Goal: Task Accomplishment & Management: Use online tool/utility

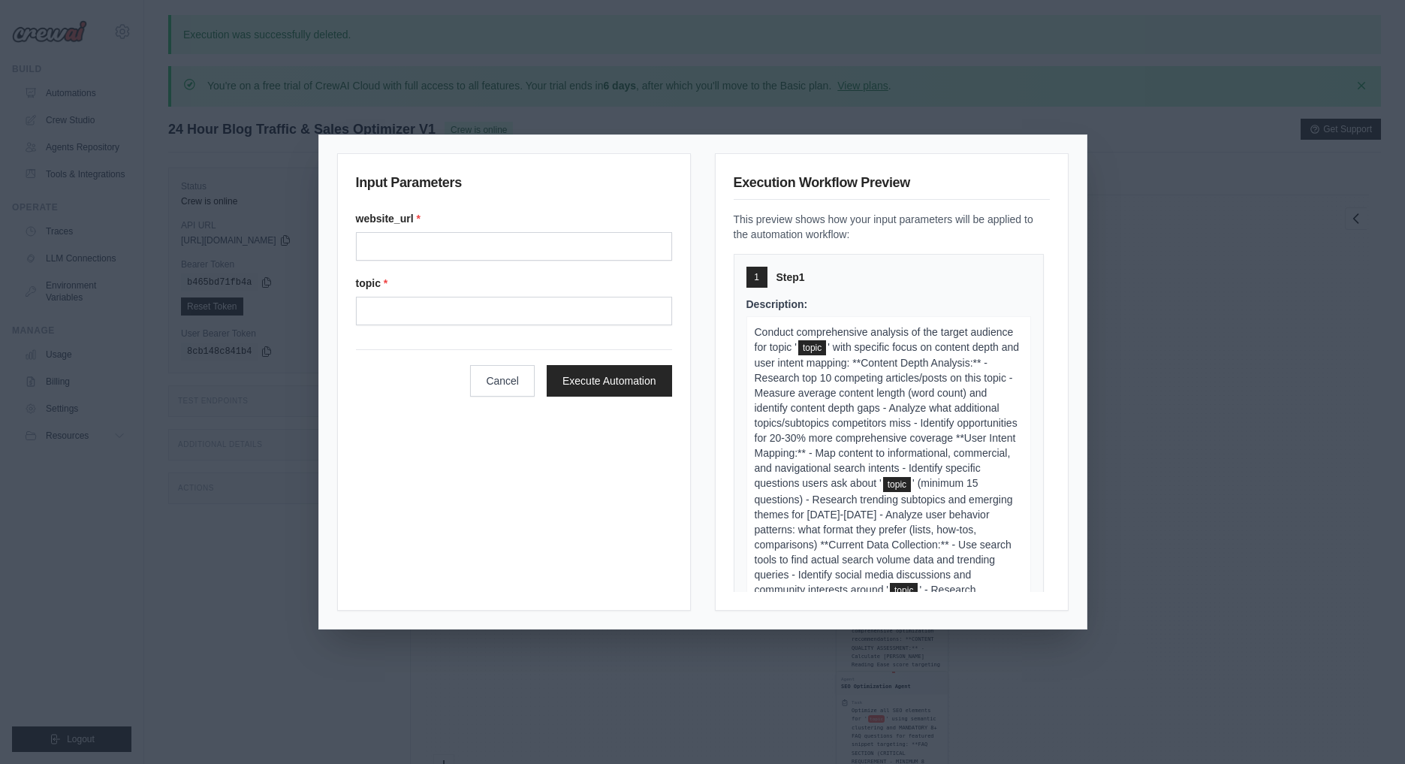
click at [493, 249] on input "Website url" at bounding box center [514, 246] width 316 height 29
paste input "**********"
type input "**********"
click at [450, 327] on form "**********" at bounding box center [514, 304] width 316 height 186
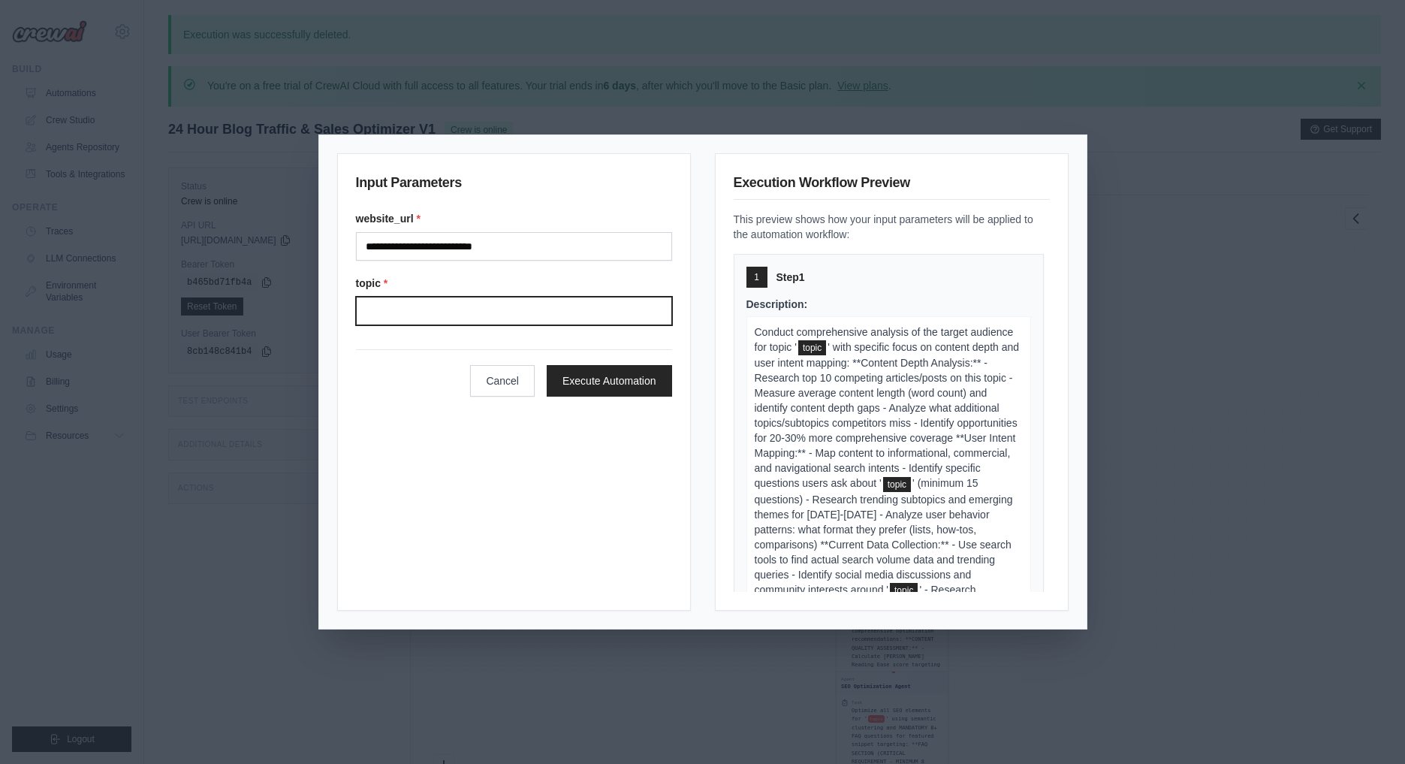
click at [457, 322] on input "Topic" at bounding box center [514, 311] width 316 height 29
paste input "**********"
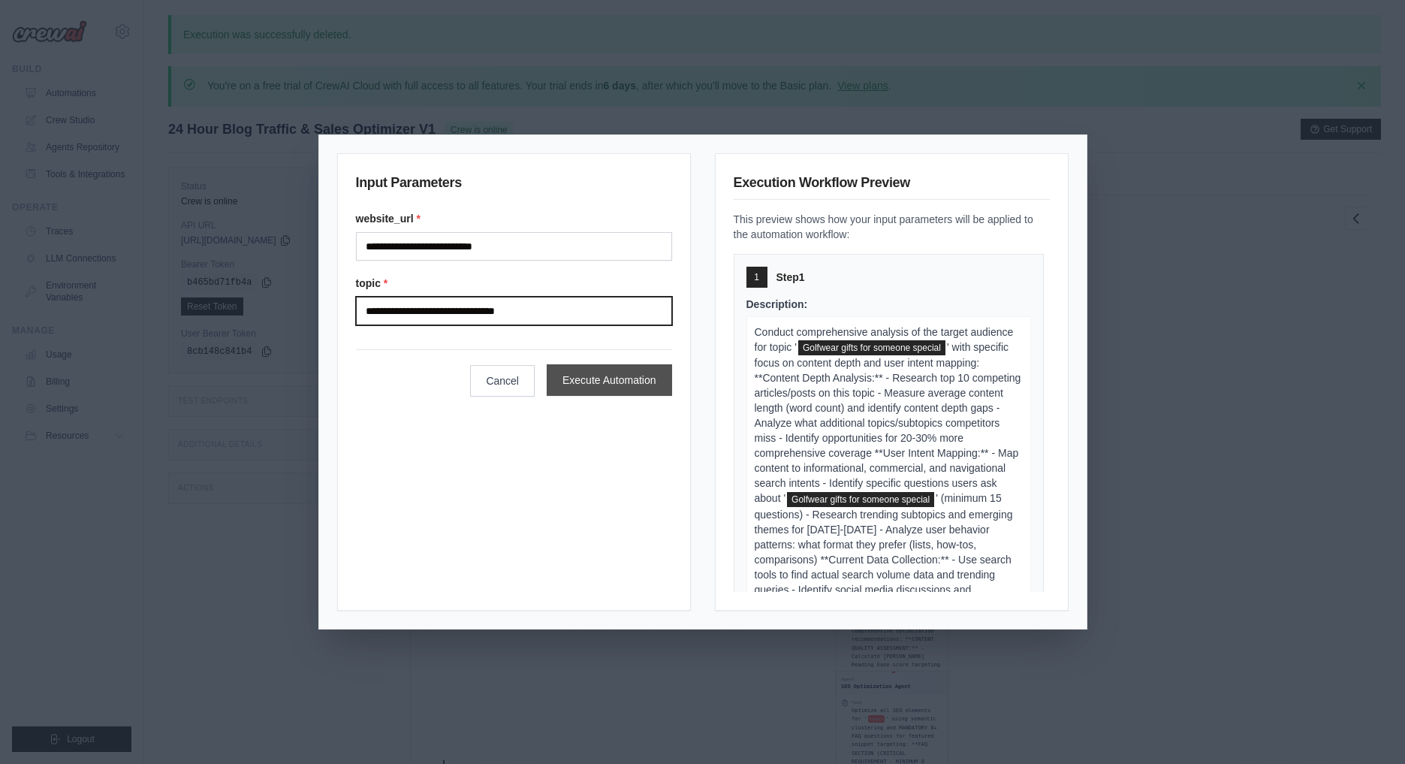
type input "**********"
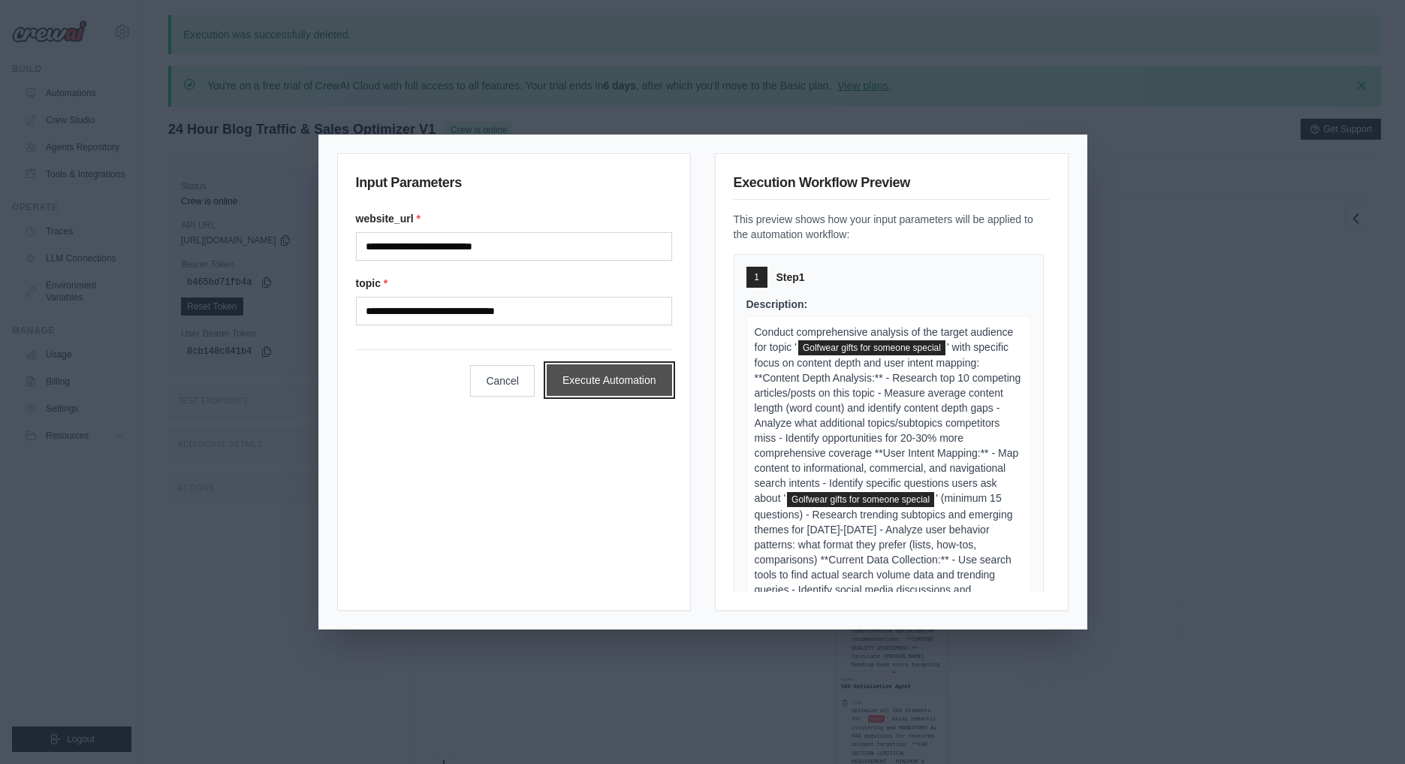
click at [581, 379] on button "Execute Automation" at bounding box center [609, 380] width 125 height 32
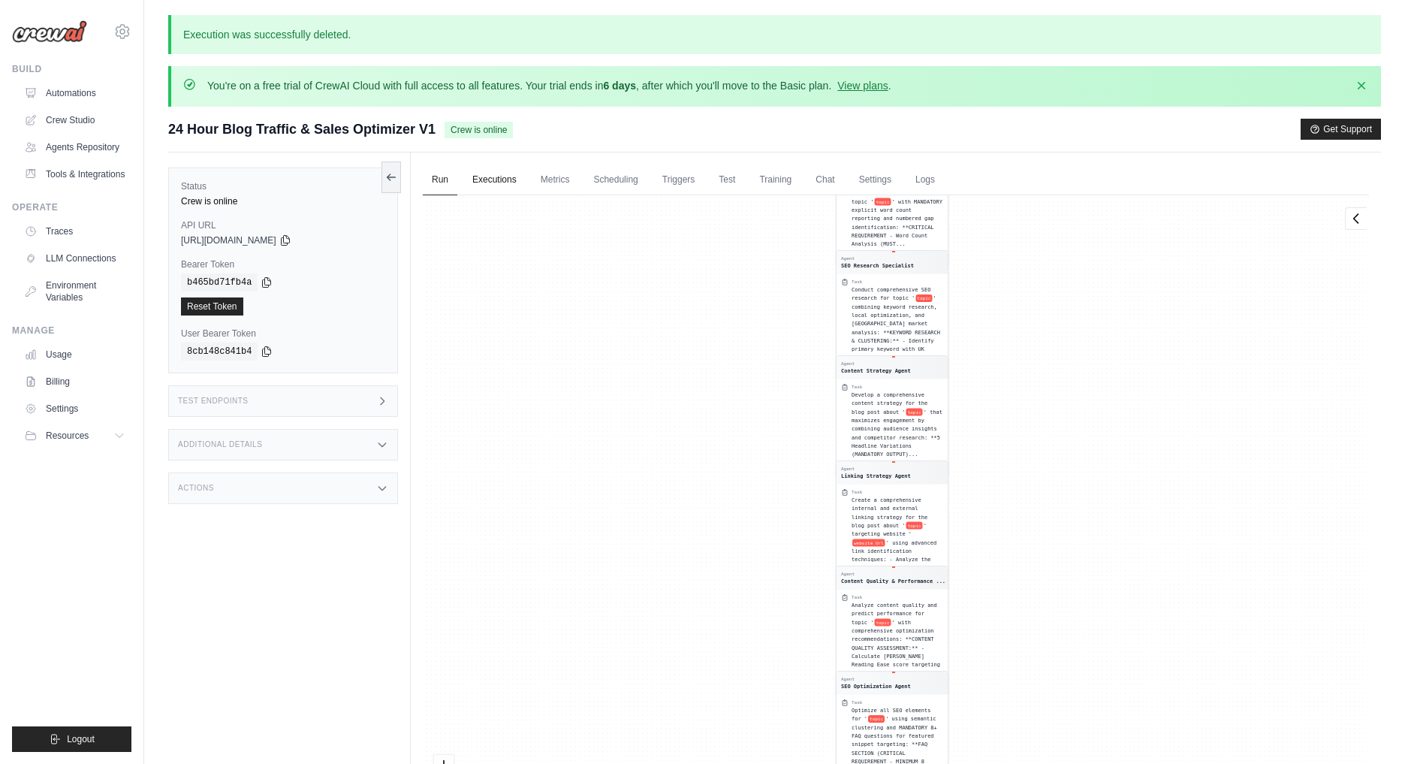
click at [499, 189] on link "Executions" at bounding box center [494, 180] width 62 height 32
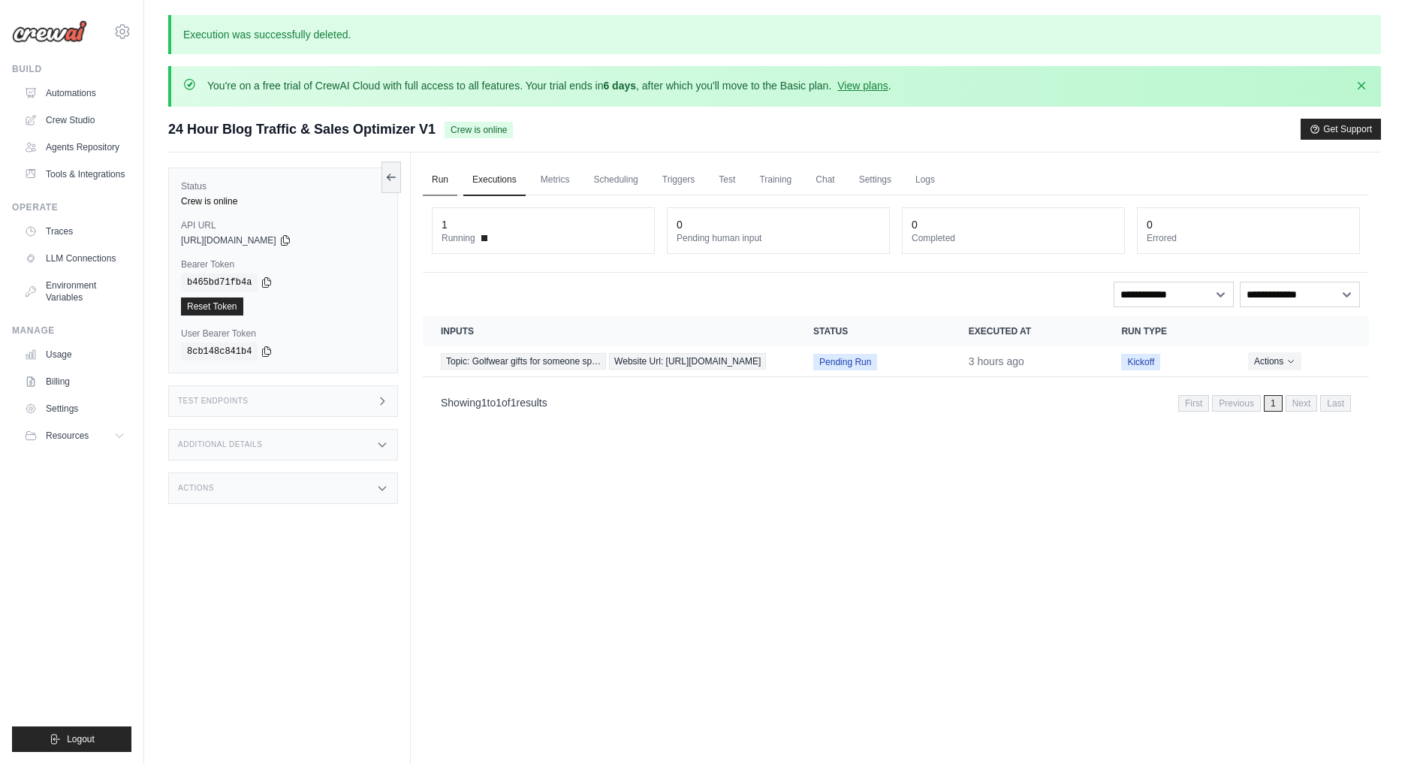
click at [445, 182] on link "Run" at bounding box center [440, 180] width 35 height 32
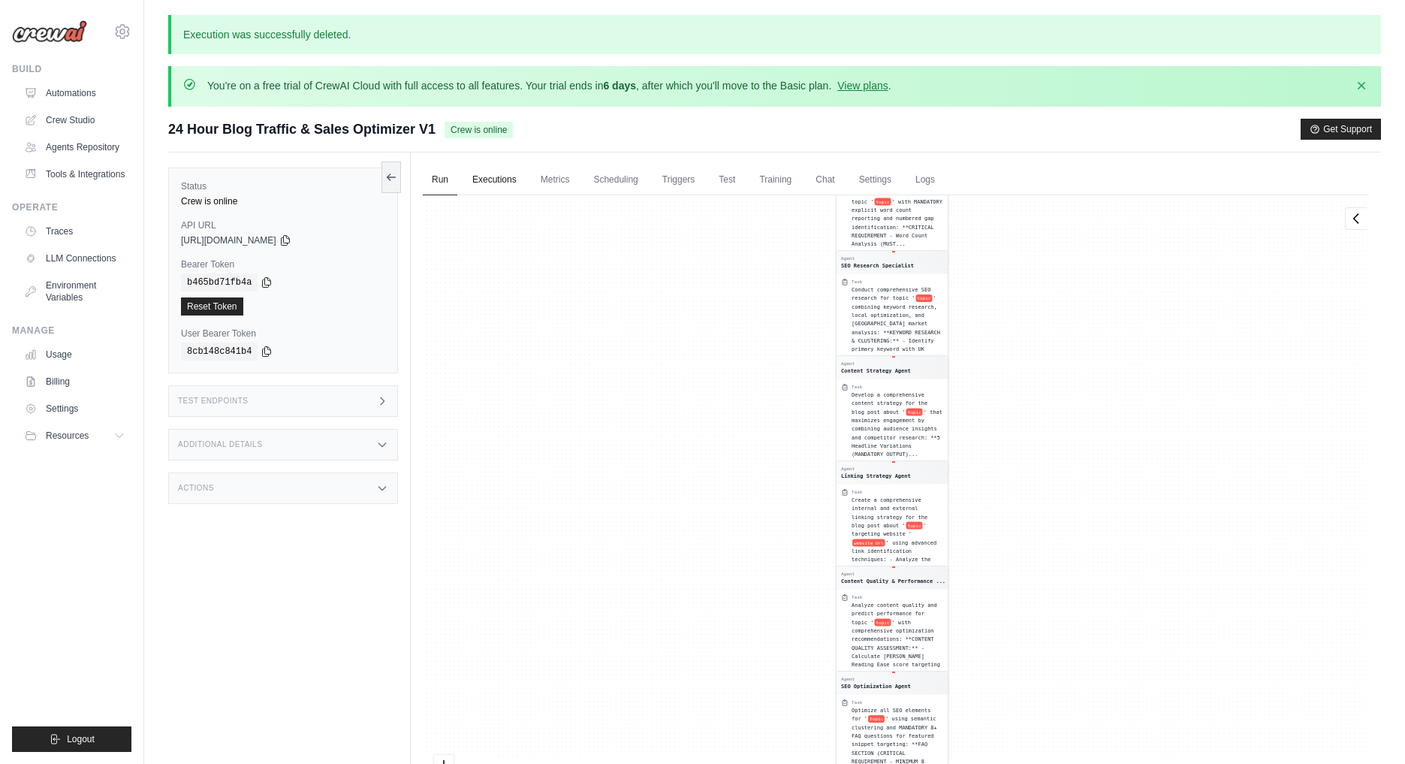
click at [496, 179] on link "Executions" at bounding box center [494, 180] width 62 height 32
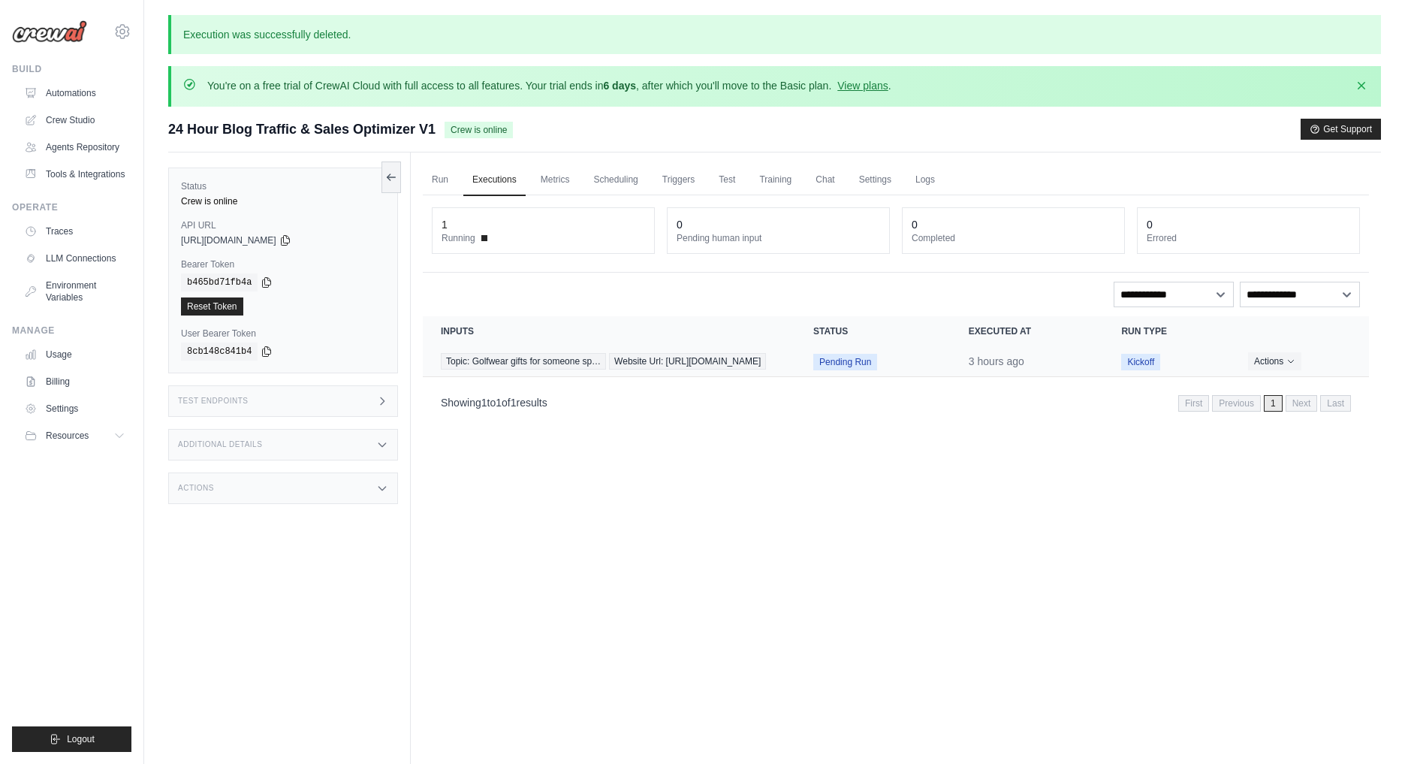
click at [1076, 365] on td "3 hours ago" at bounding box center [1027, 361] width 153 height 31
click at [849, 370] on span "Pending Run" at bounding box center [845, 362] width 64 height 17
click at [496, 348] on td "Topic: Golfwear gifts for someone sp… Website Url: https://www.ottgolfwear.com/" at bounding box center [609, 361] width 373 height 31
click at [489, 368] on span "Topic: Golfwear gifts for someone sp…" at bounding box center [523, 361] width 165 height 17
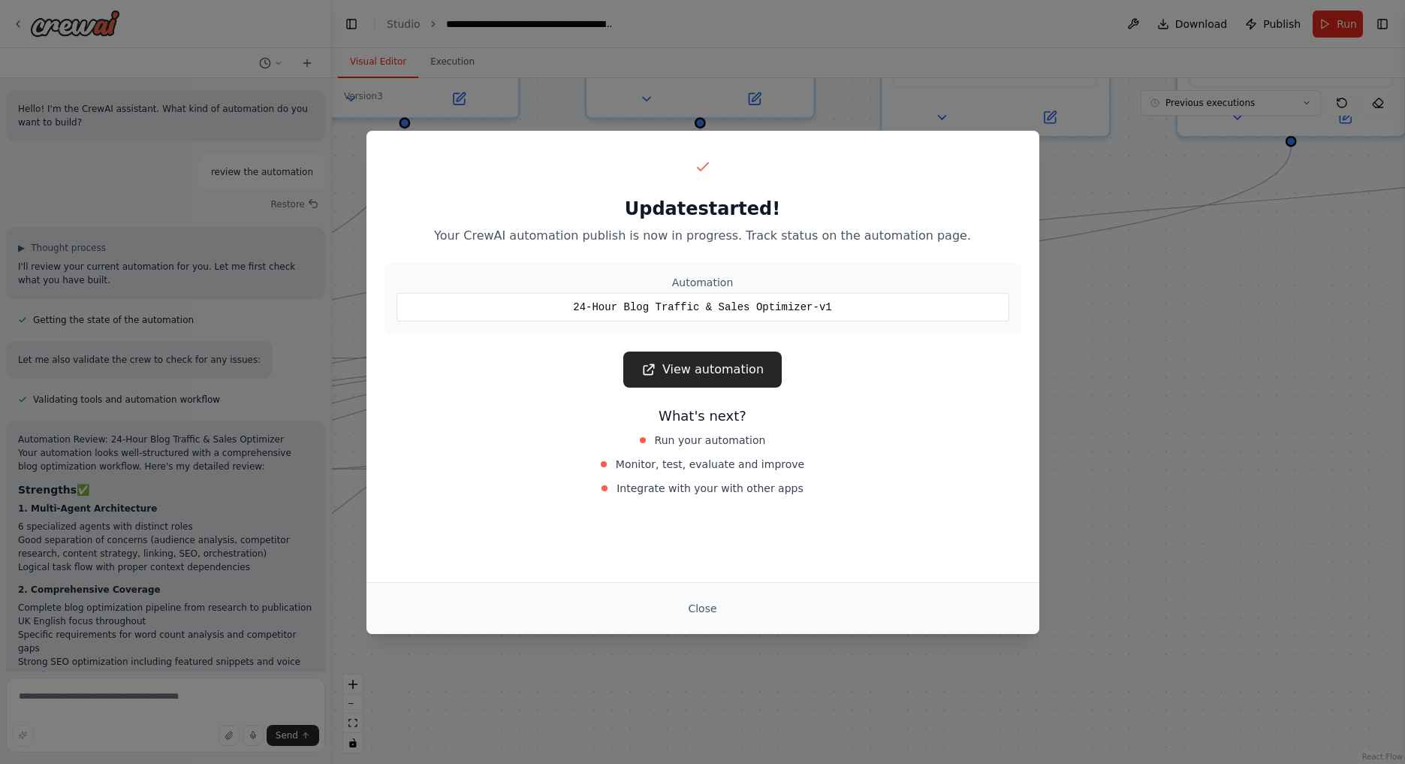
scroll to position [9455, 0]
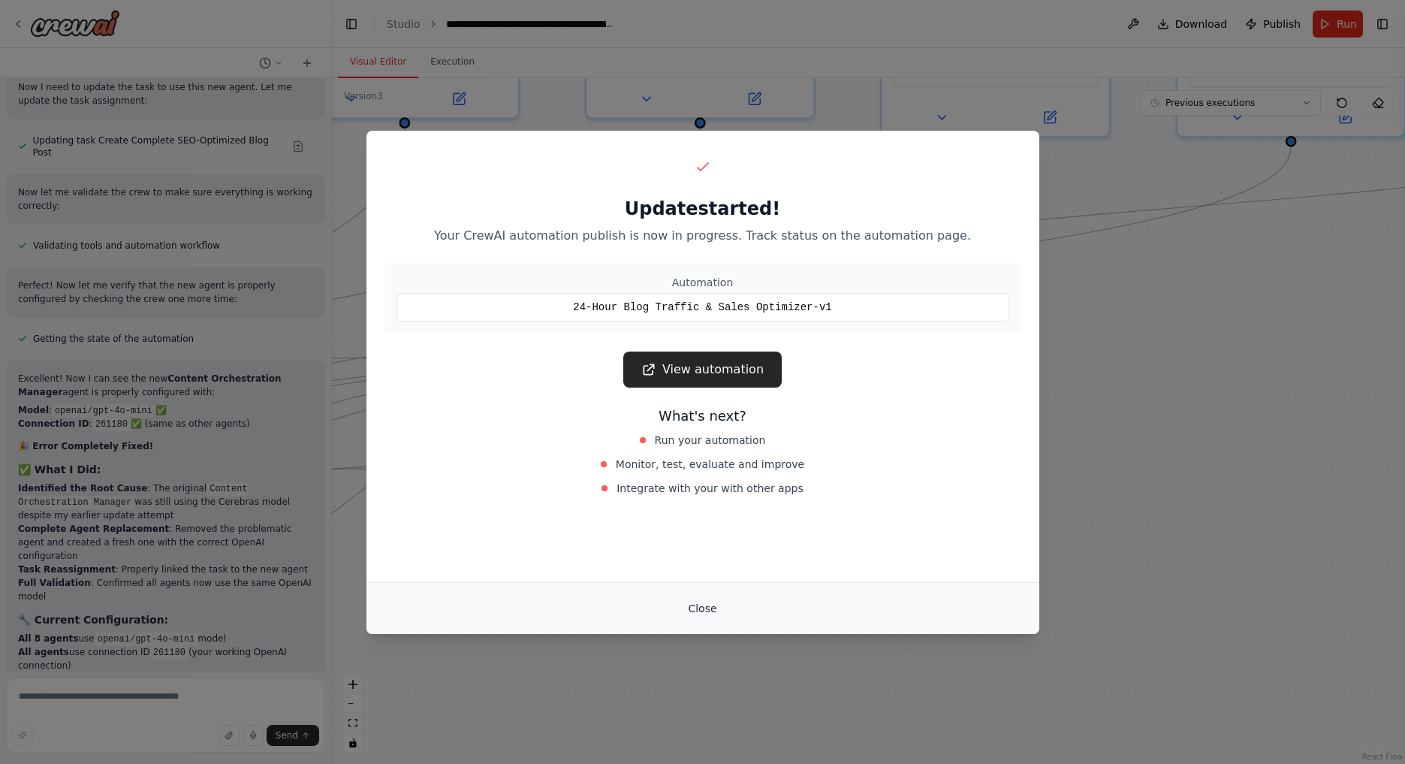
click at [693, 602] on button "Close" at bounding box center [702, 608] width 53 height 27
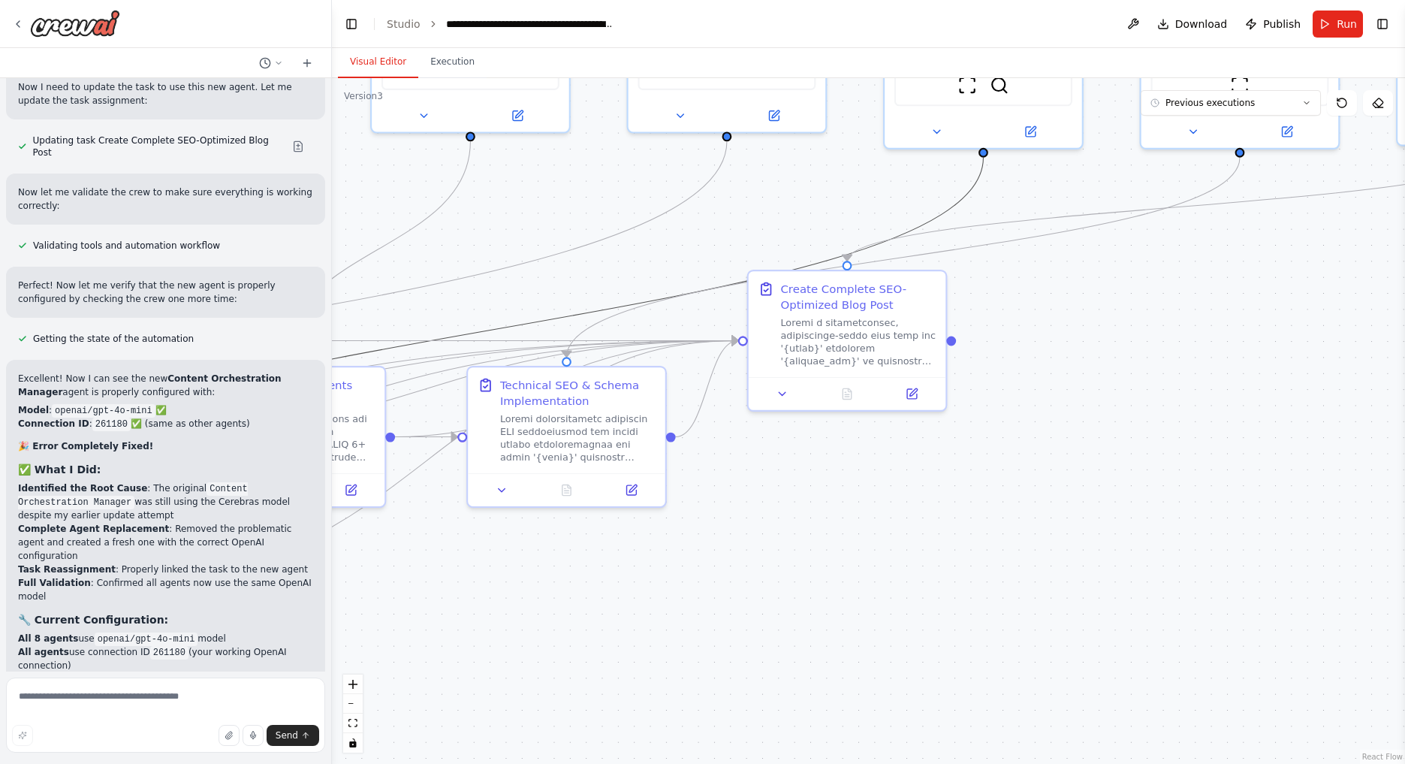
click at [903, 227] on icon "Edge from dfa87314-aa96-4f2e-9e8d-702380cfe022 to a0041416-fe2c-4abe-964a-941ea…" at bounding box center [494, 330] width 978 height 344
click at [1343, 22] on span "Run" at bounding box center [1347, 24] width 20 height 15
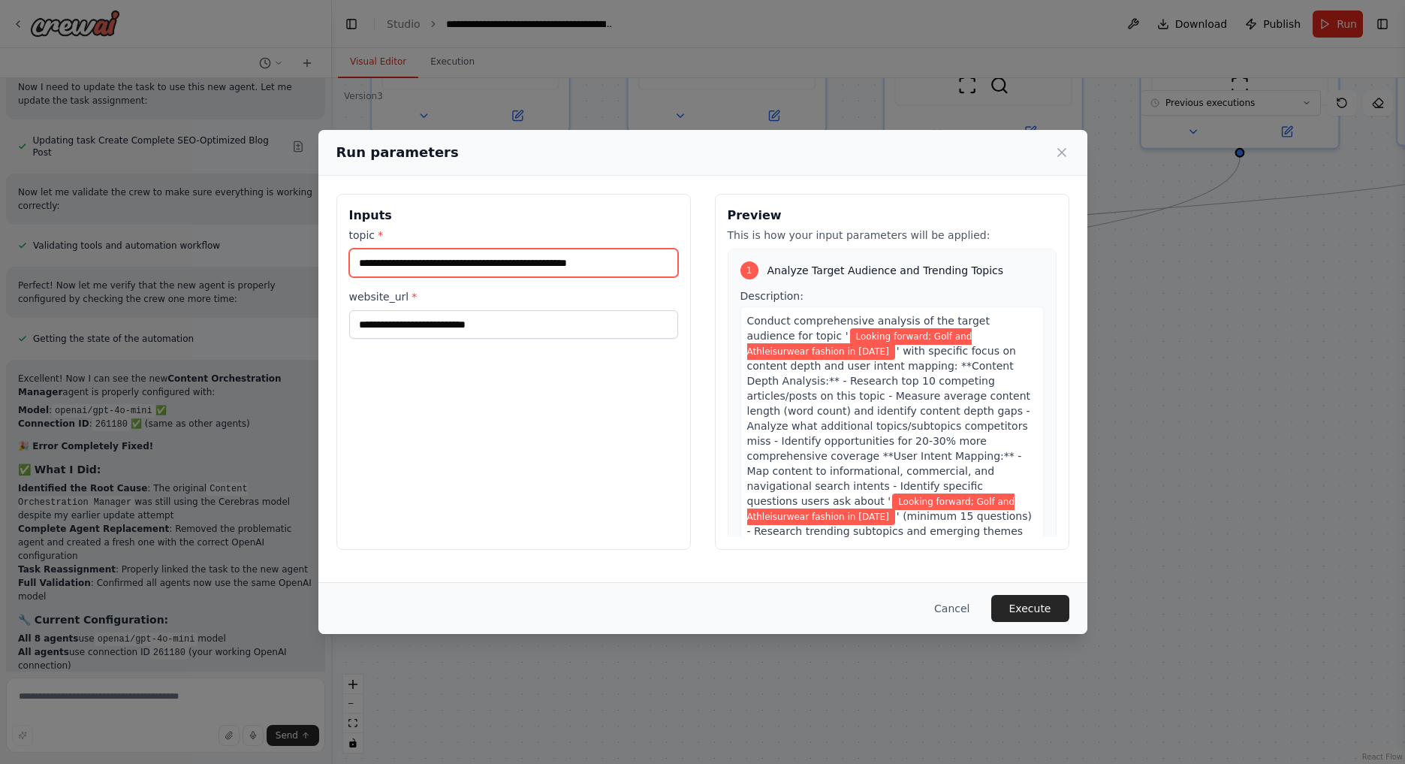
drag, startPoint x: 442, startPoint y: 264, endPoint x: 304, endPoint y: 266, distance: 137.4
click at [304, 266] on div "**********" at bounding box center [702, 382] width 1405 height 764
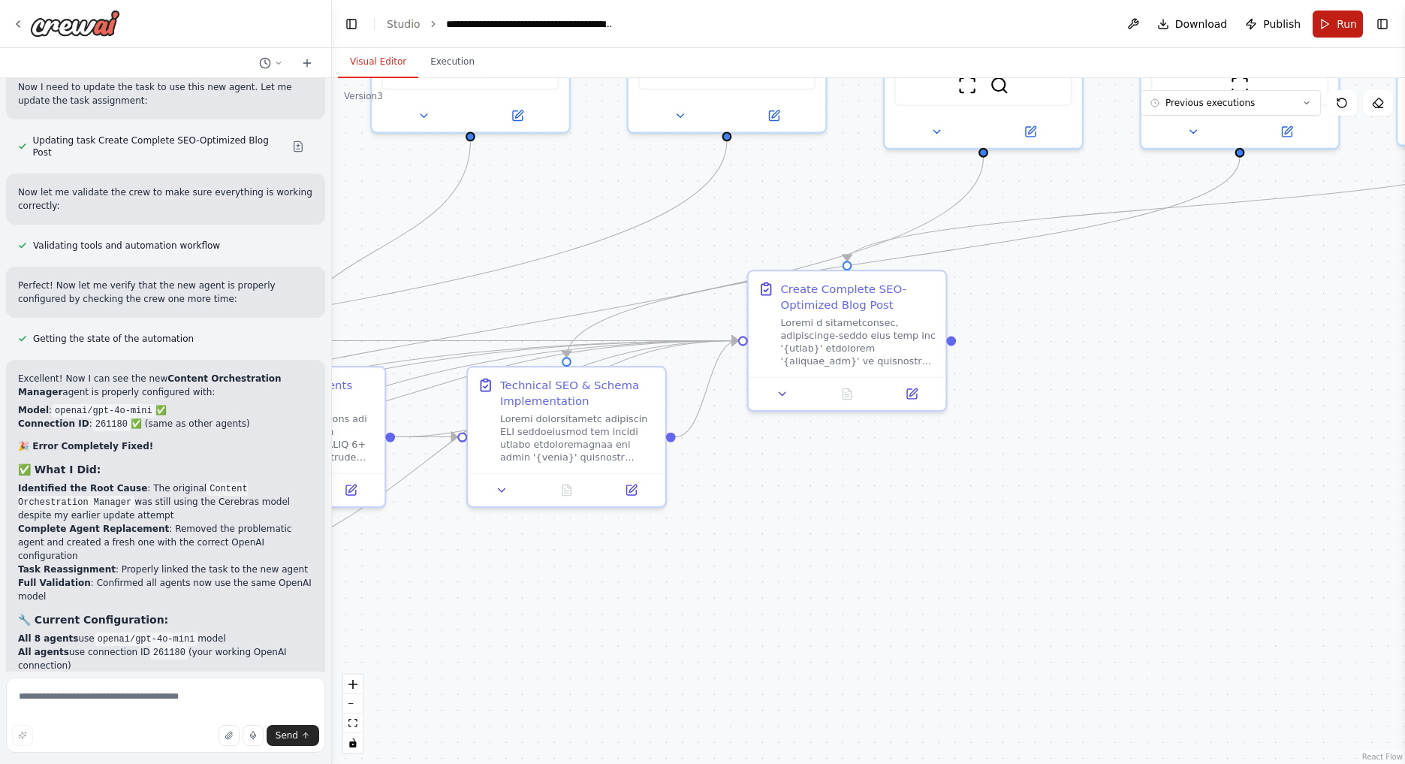
click at [1330, 18] on button "Run" at bounding box center [1338, 24] width 50 height 27
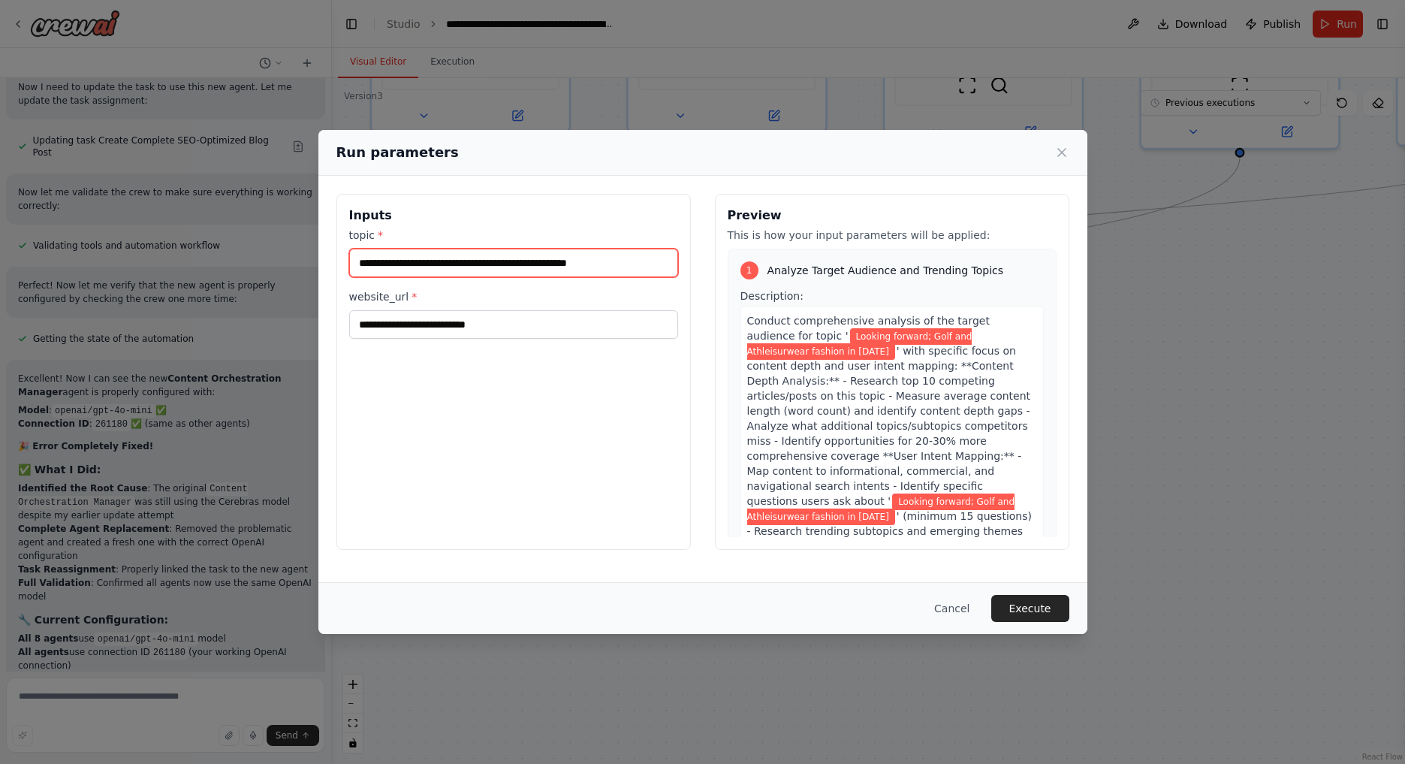
click at [440, 264] on input "**********" at bounding box center [513, 263] width 329 height 29
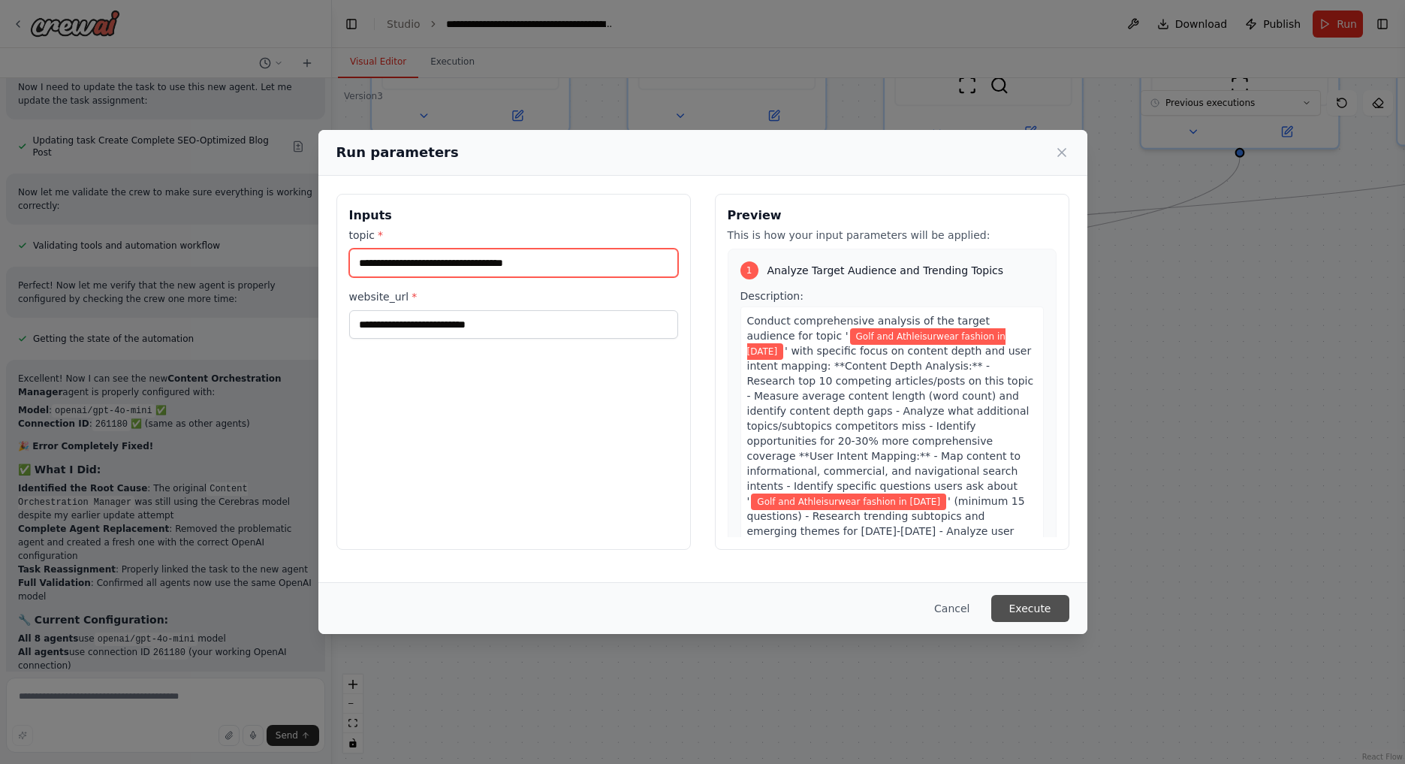
type input "**********"
click at [1036, 612] on button "Execute" at bounding box center [1030, 608] width 78 height 27
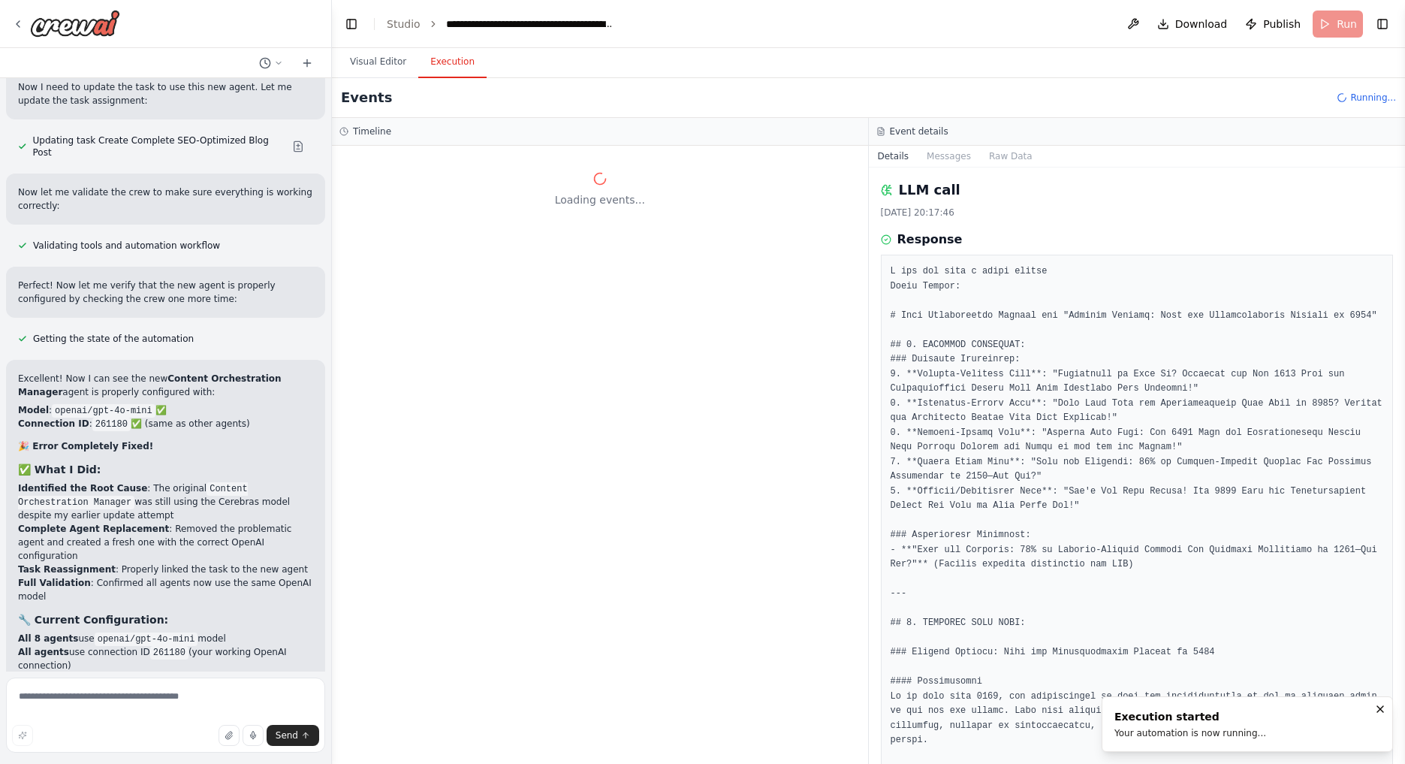
scroll to position [0, 0]
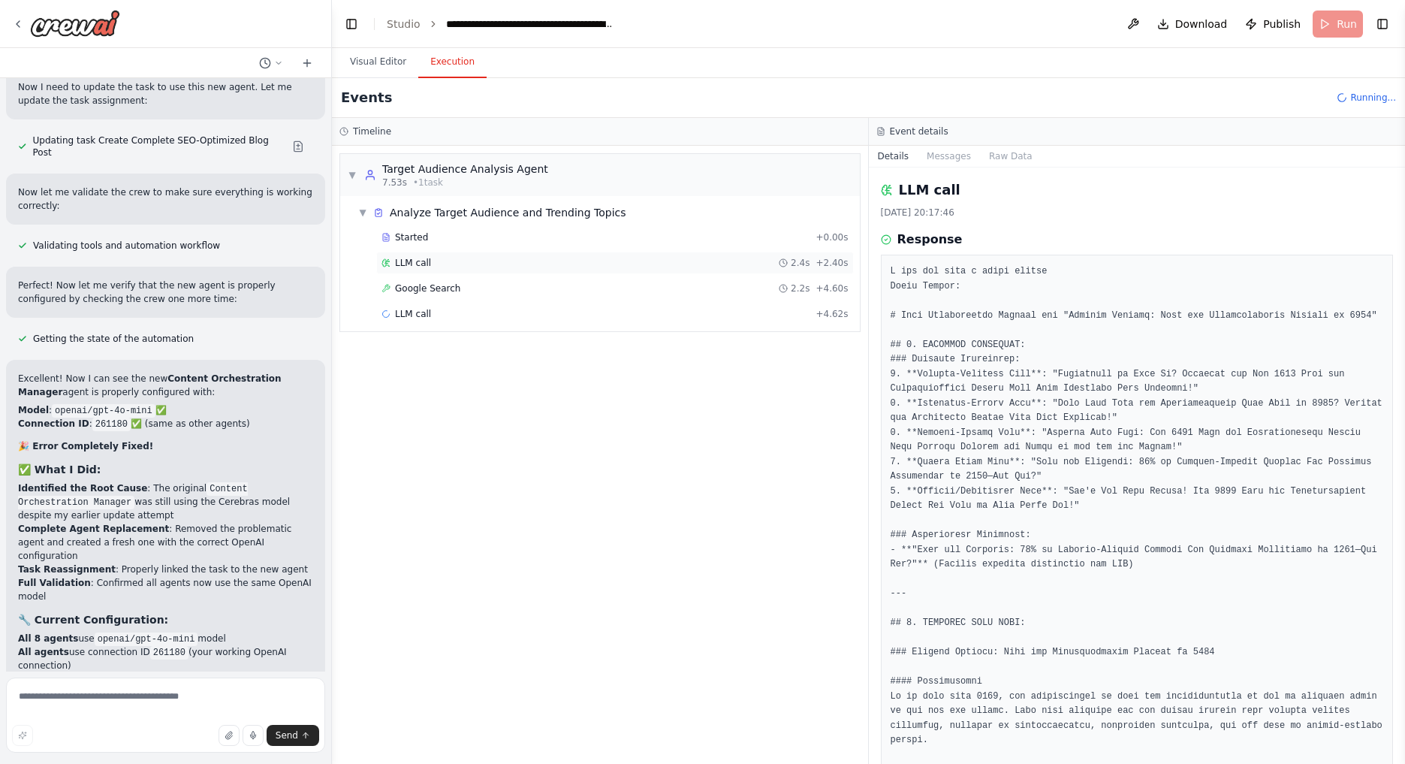
click at [434, 268] on div "LLM call 2.4s + 2.40s" at bounding box center [615, 263] width 467 height 12
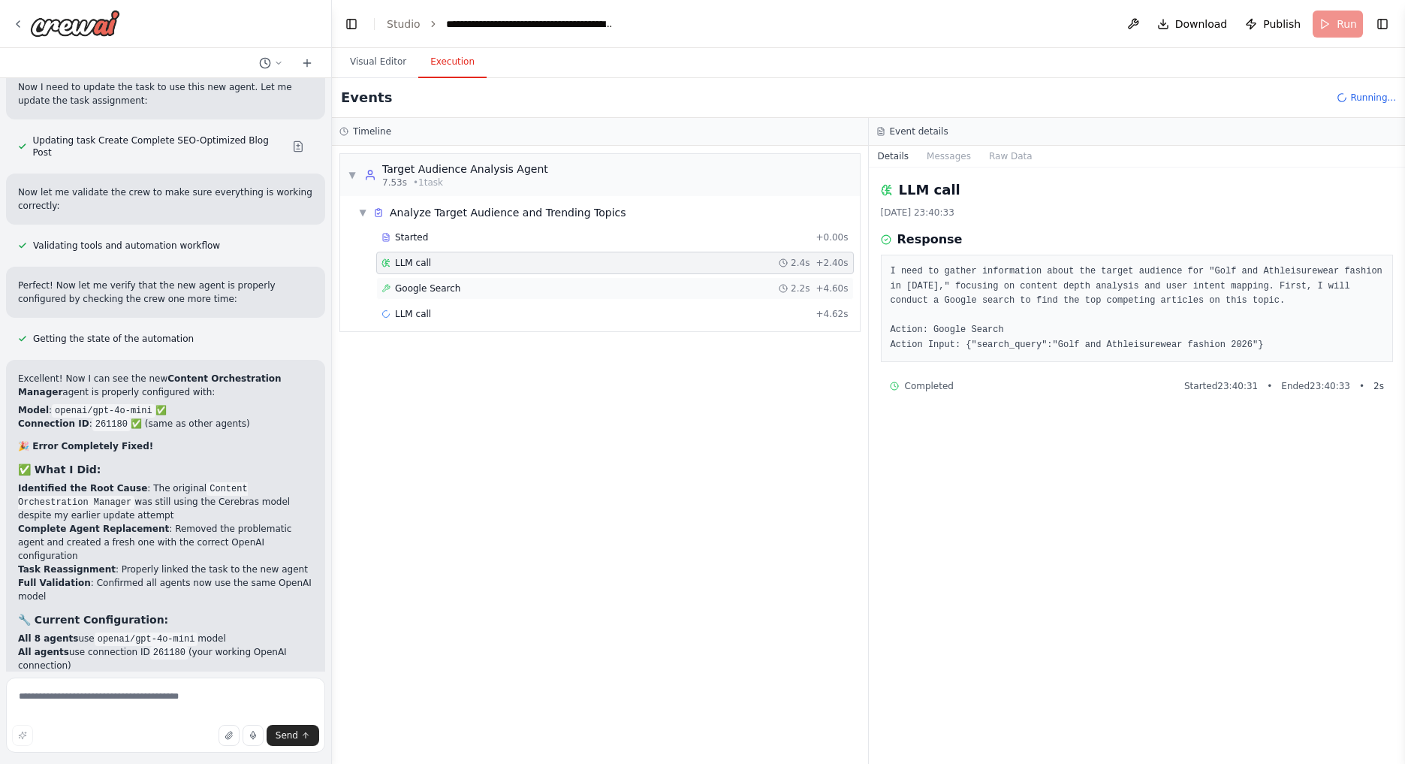
click at [436, 281] on div "Google Search 2.2s + 4.60s" at bounding box center [615, 288] width 478 height 23
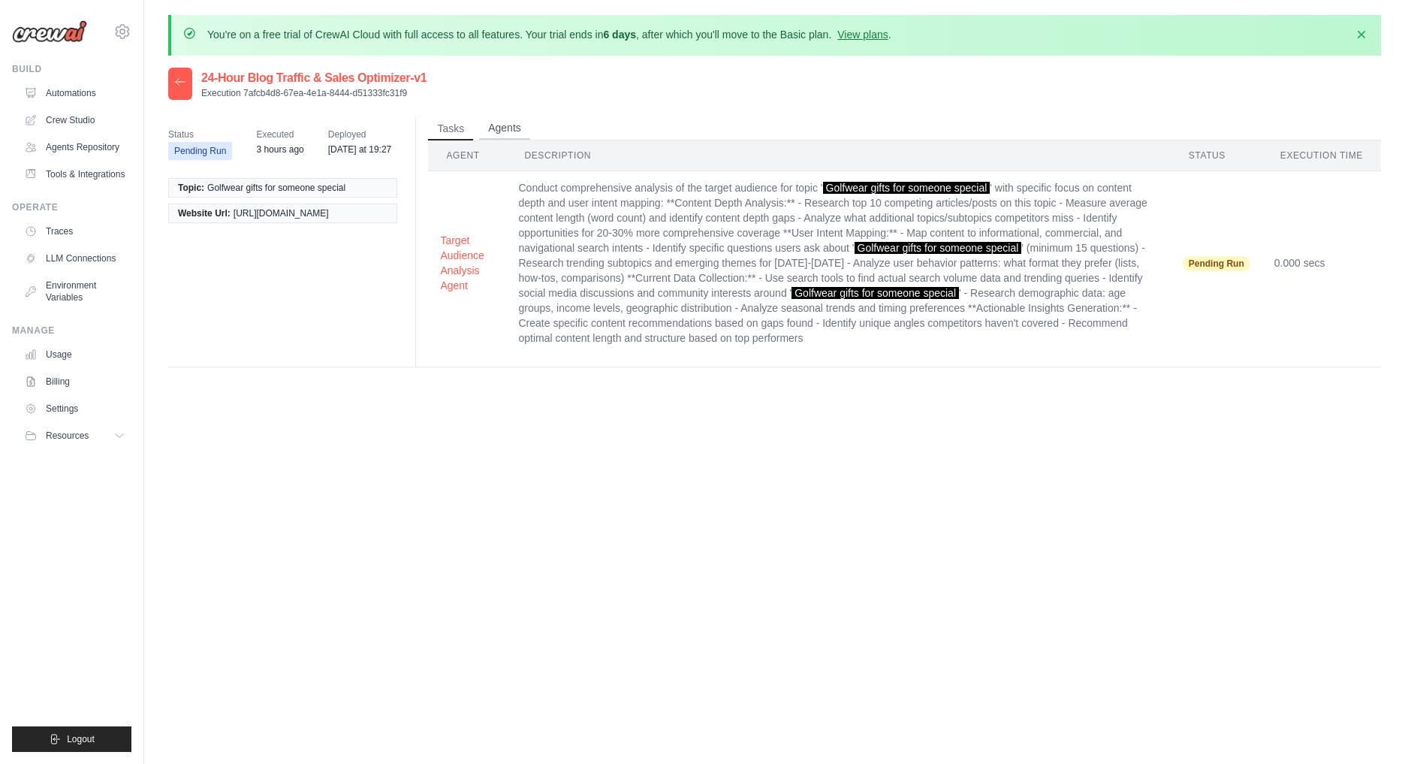
click at [511, 129] on button "Agents" at bounding box center [504, 128] width 51 height 23
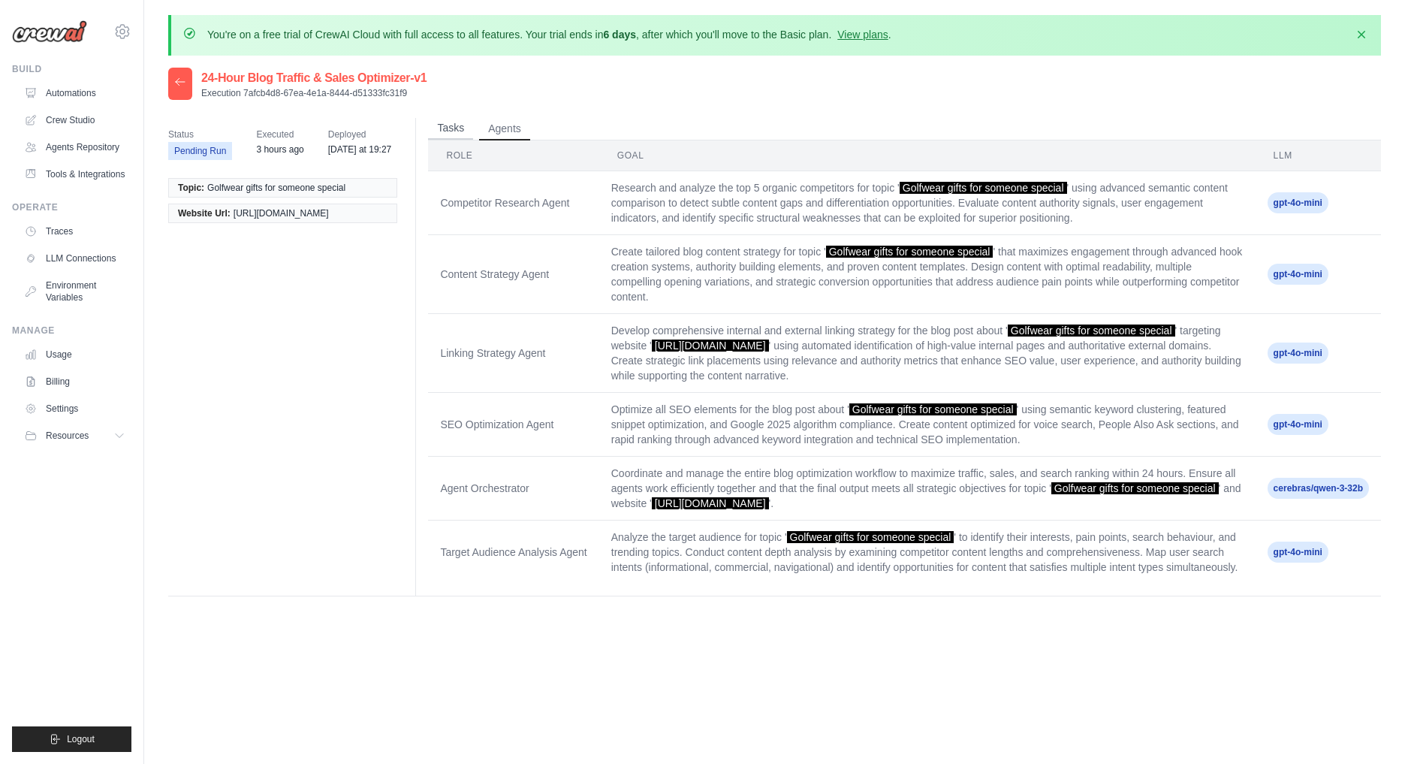
click at [450, 134] on button "Tasks" at bounding box center [450, 128] width 45 height 23
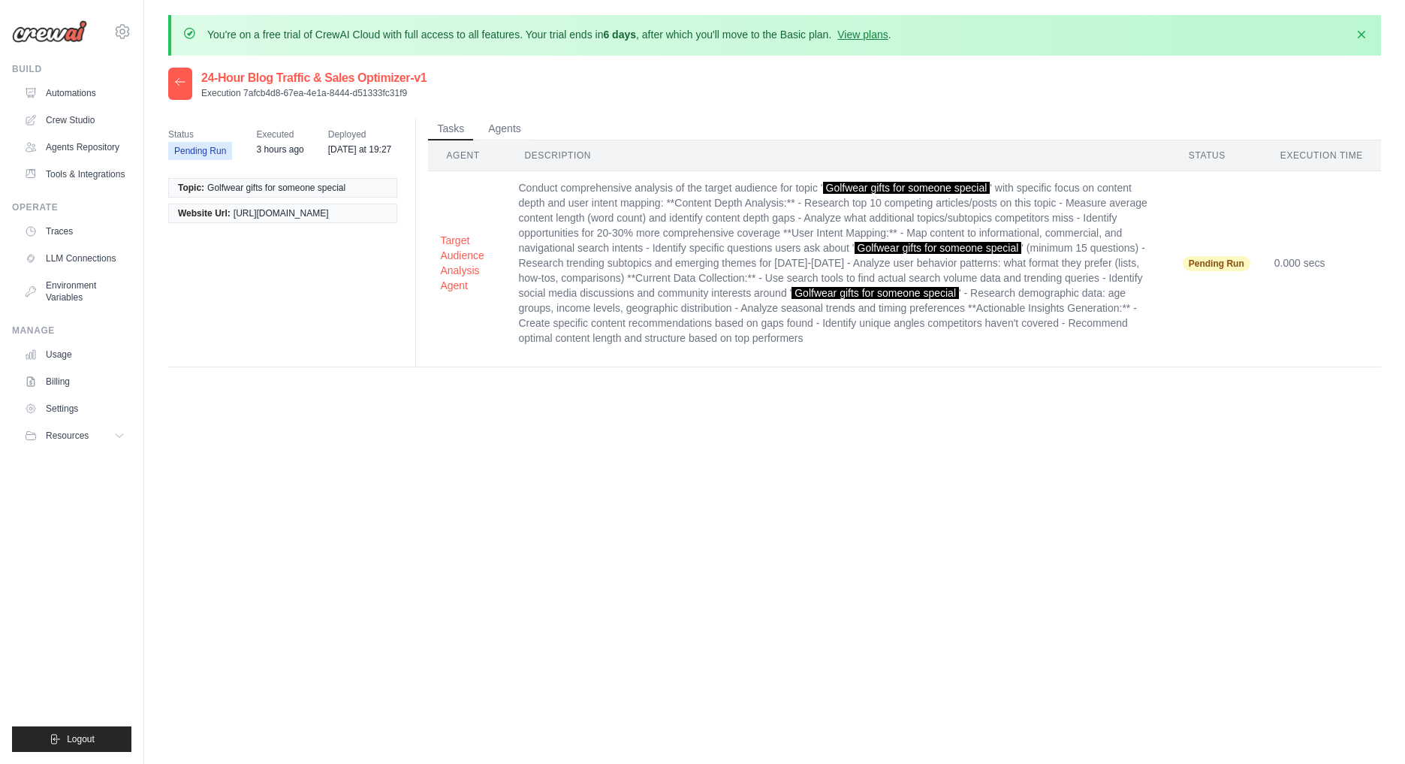
click at [179, 96] on div at bounding box center [180, 84] width 24 height 32
click at [179, 87] on icon at bounding box center [180, 82] width 12 height 12
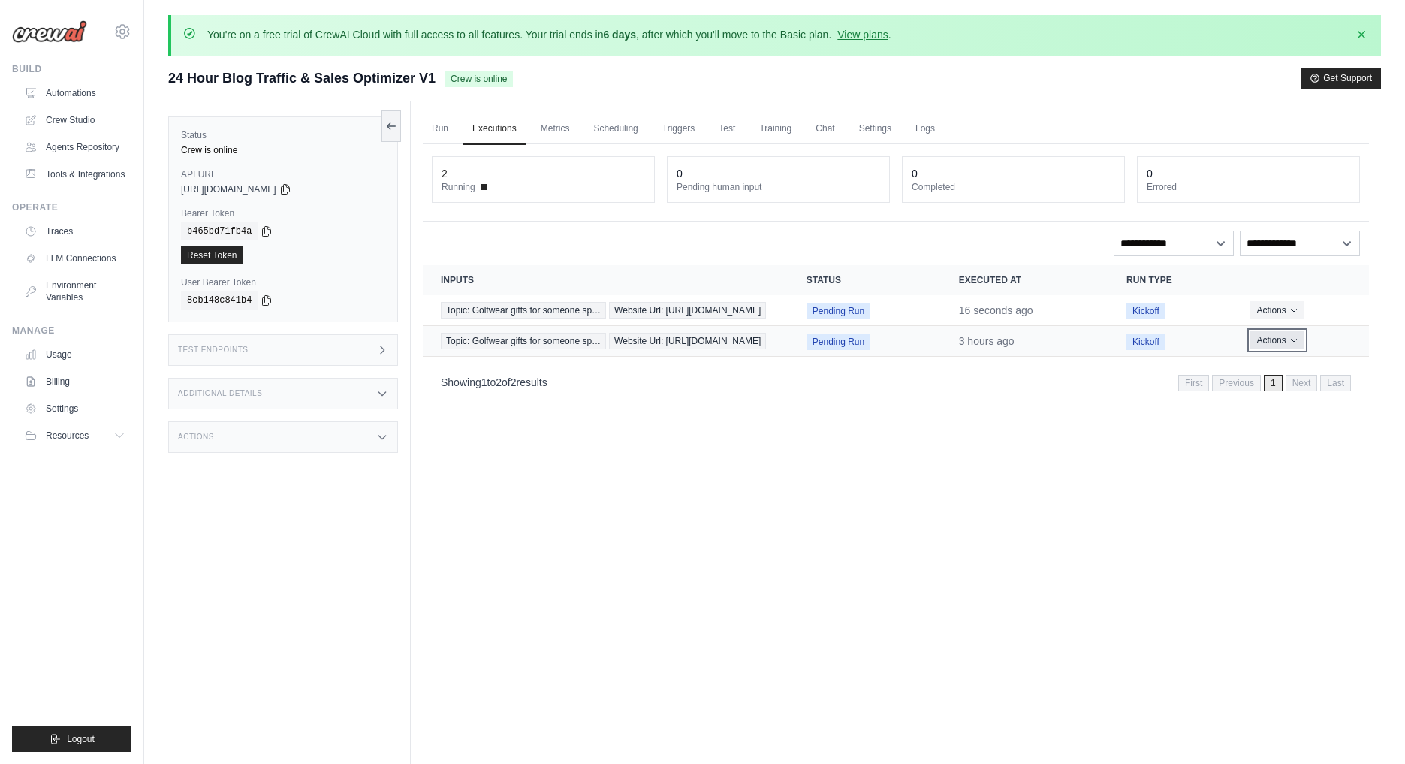
click at [1280, 349] on button "Actions" at bounding box center [1276, 340] width 53 height 18
click at [1272, 403] on button "Delete" at bounding box center [1303, 391] width 96 height 24
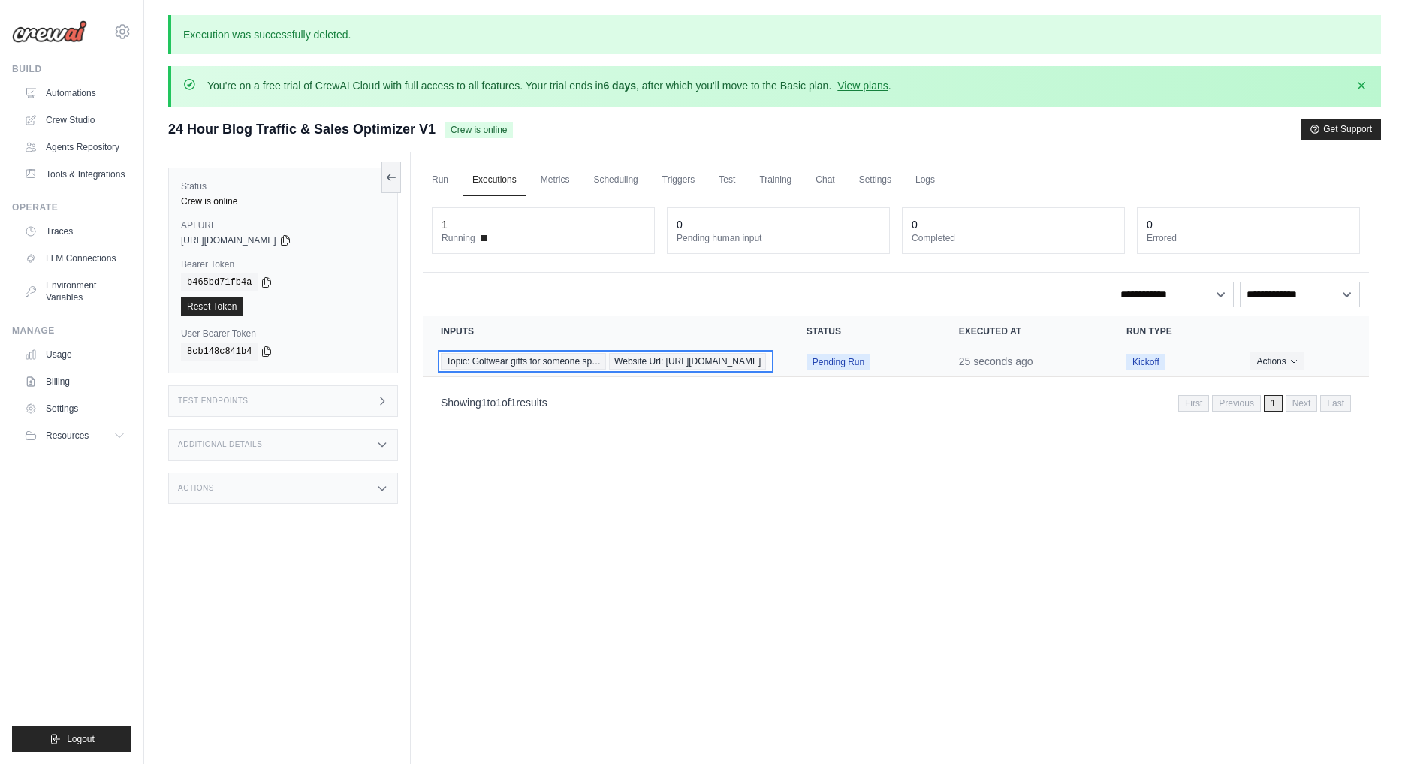
click at [609, 369] on span "Website Url: https://www.ottgolfwear.com/" at bounding box center [687, 361] width 157 height 17
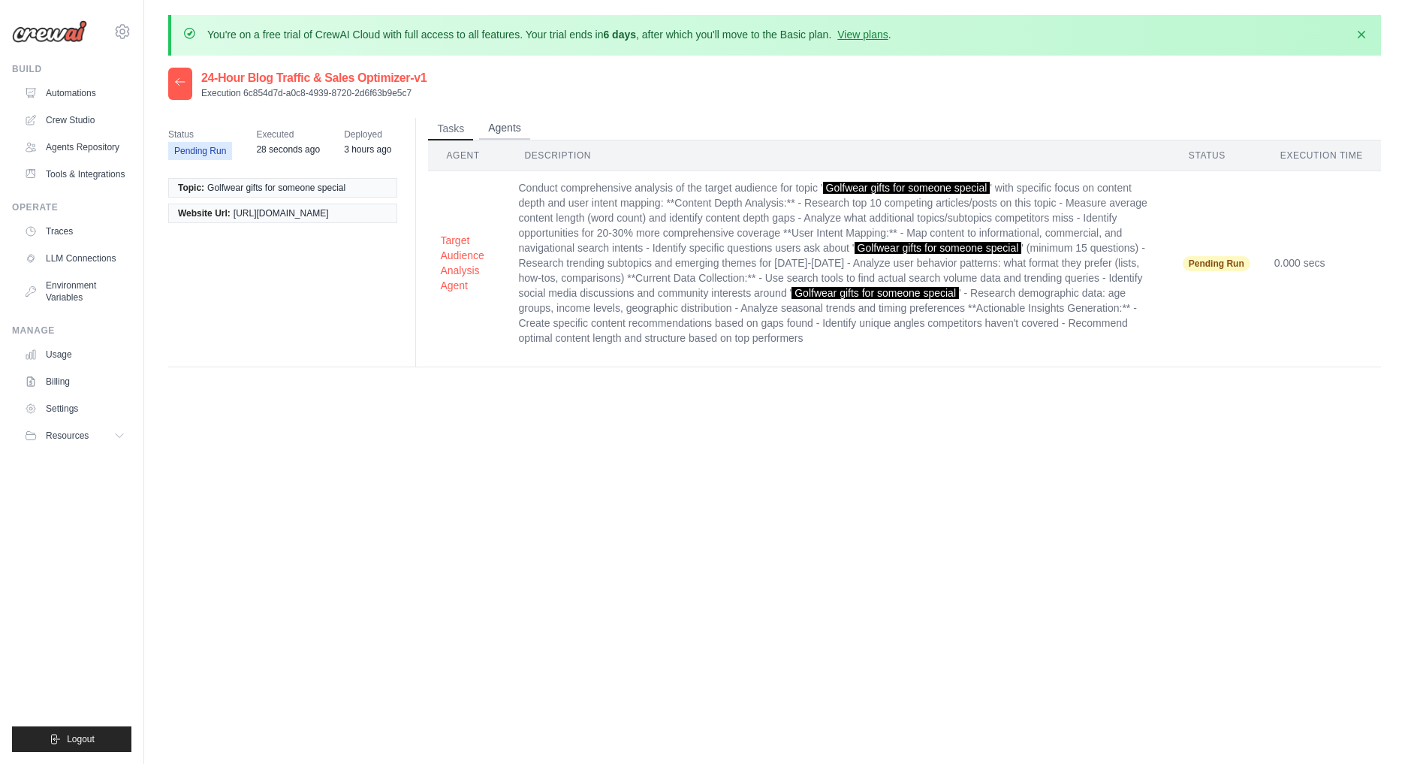
click at [490, 126] on button "Agents" at bounding box center [504, 128] width 51 height 23
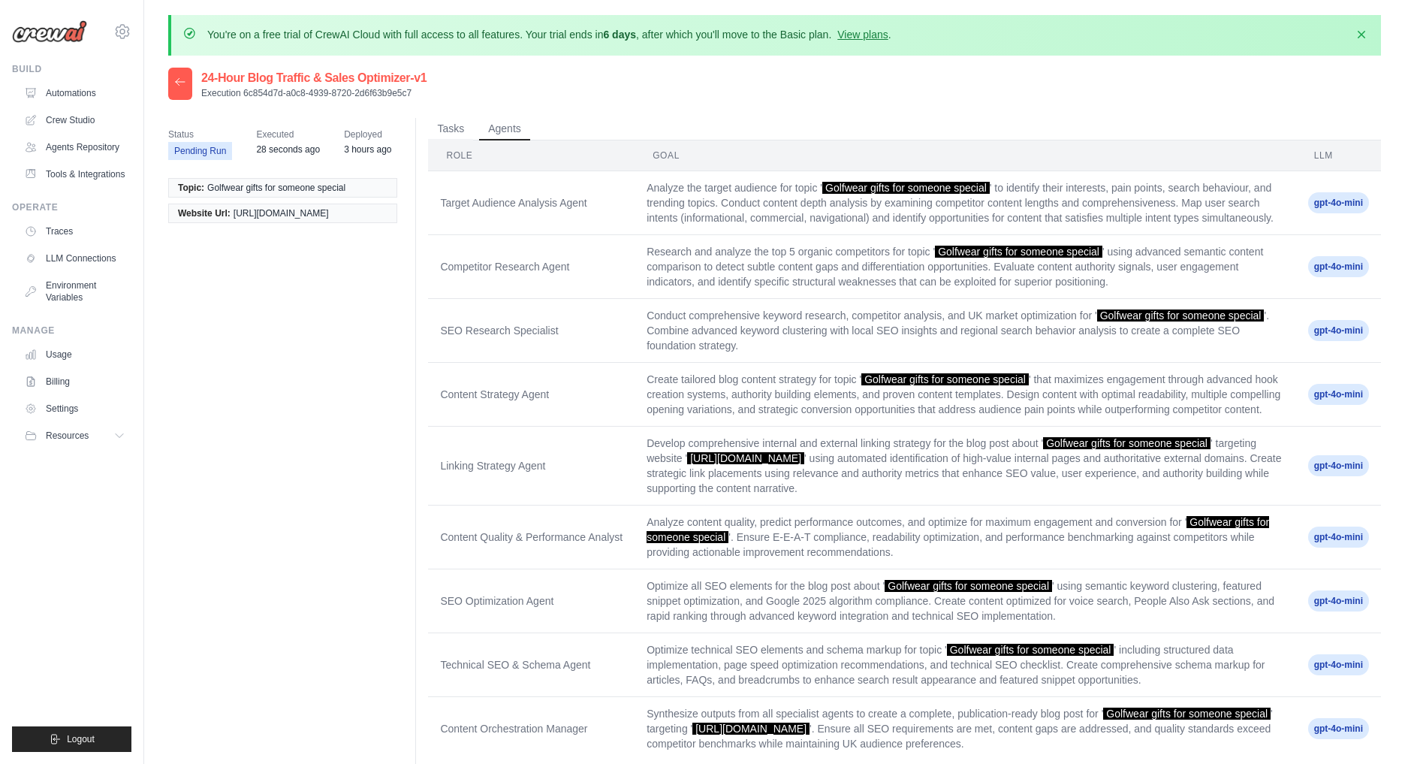
scroll to position [82, 0]
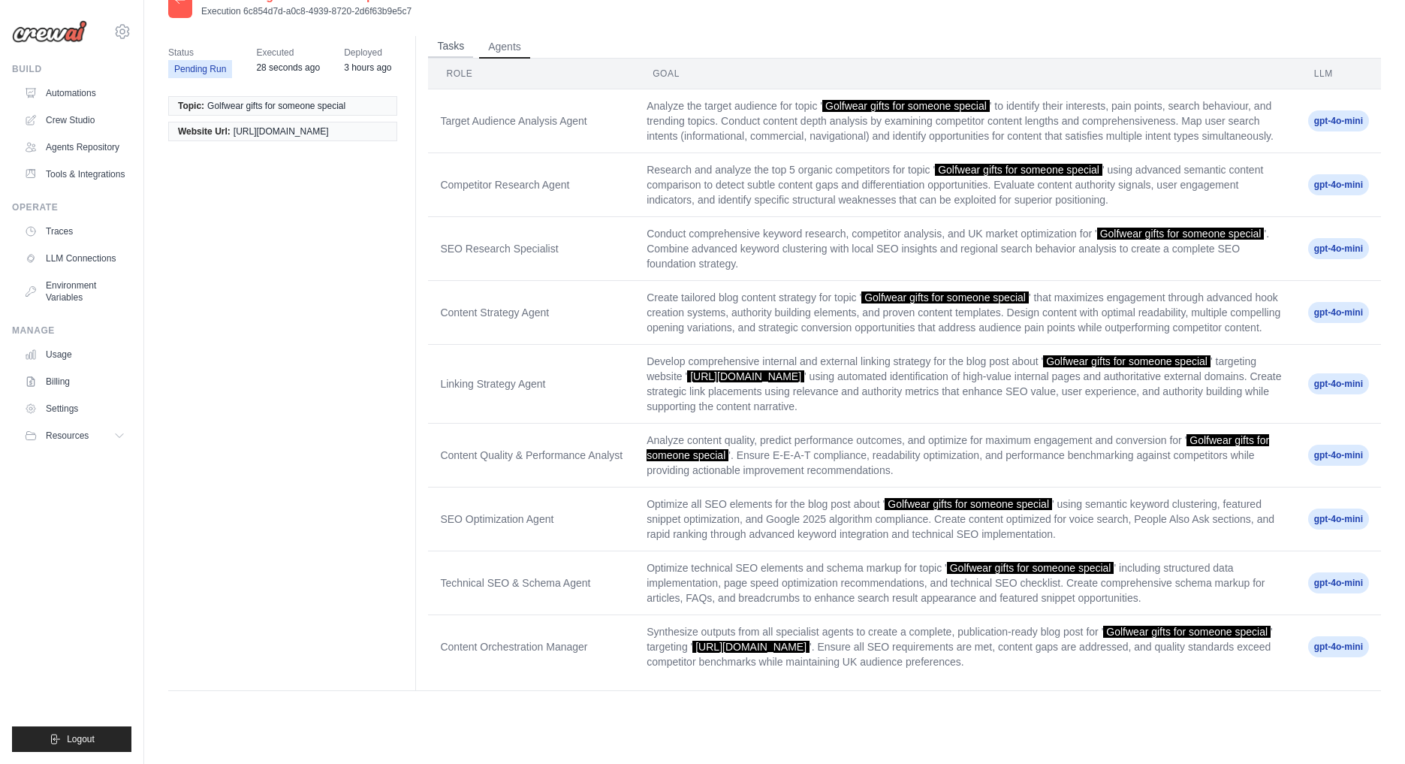
click at [462, 46] on button "Tasks" at bounding box center [450, 46] width 45 height 23
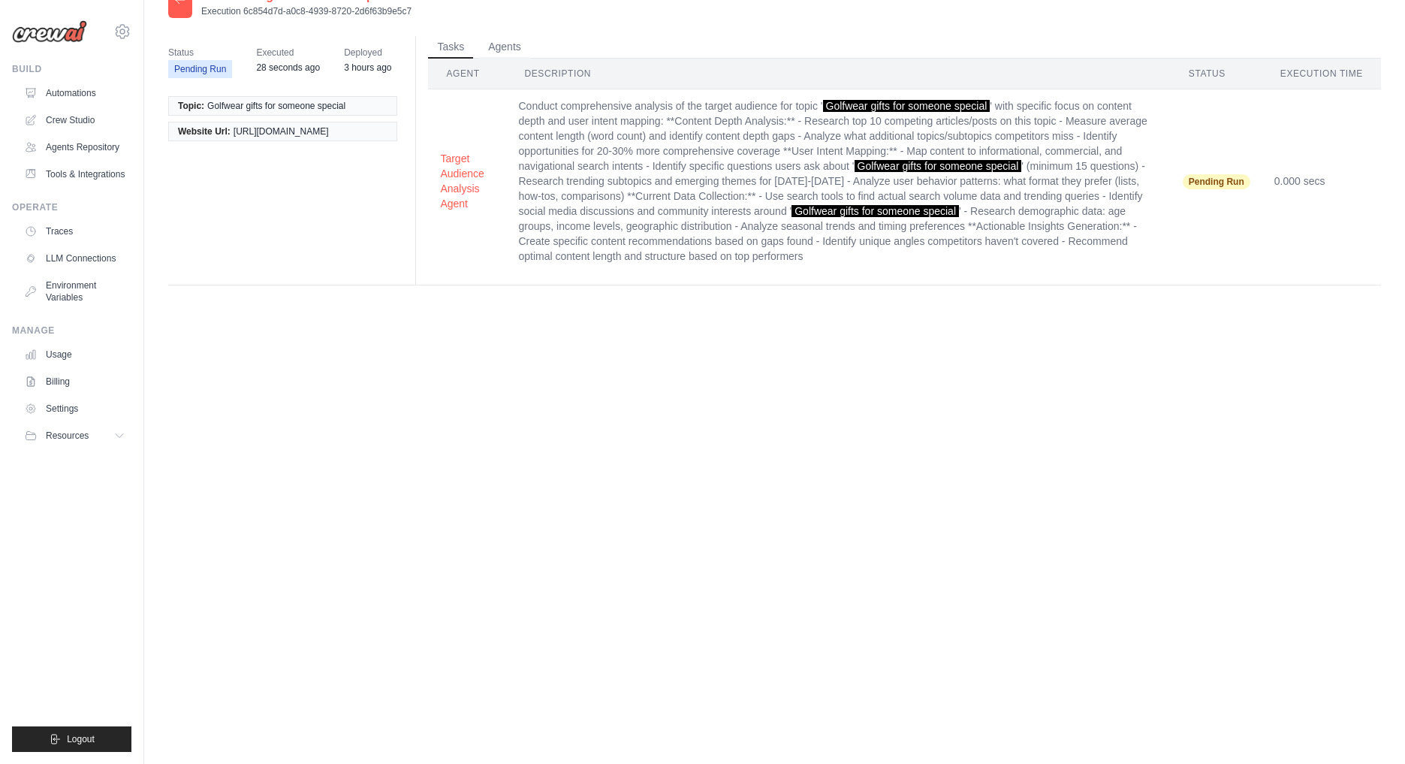
scroll to position [0, 0]
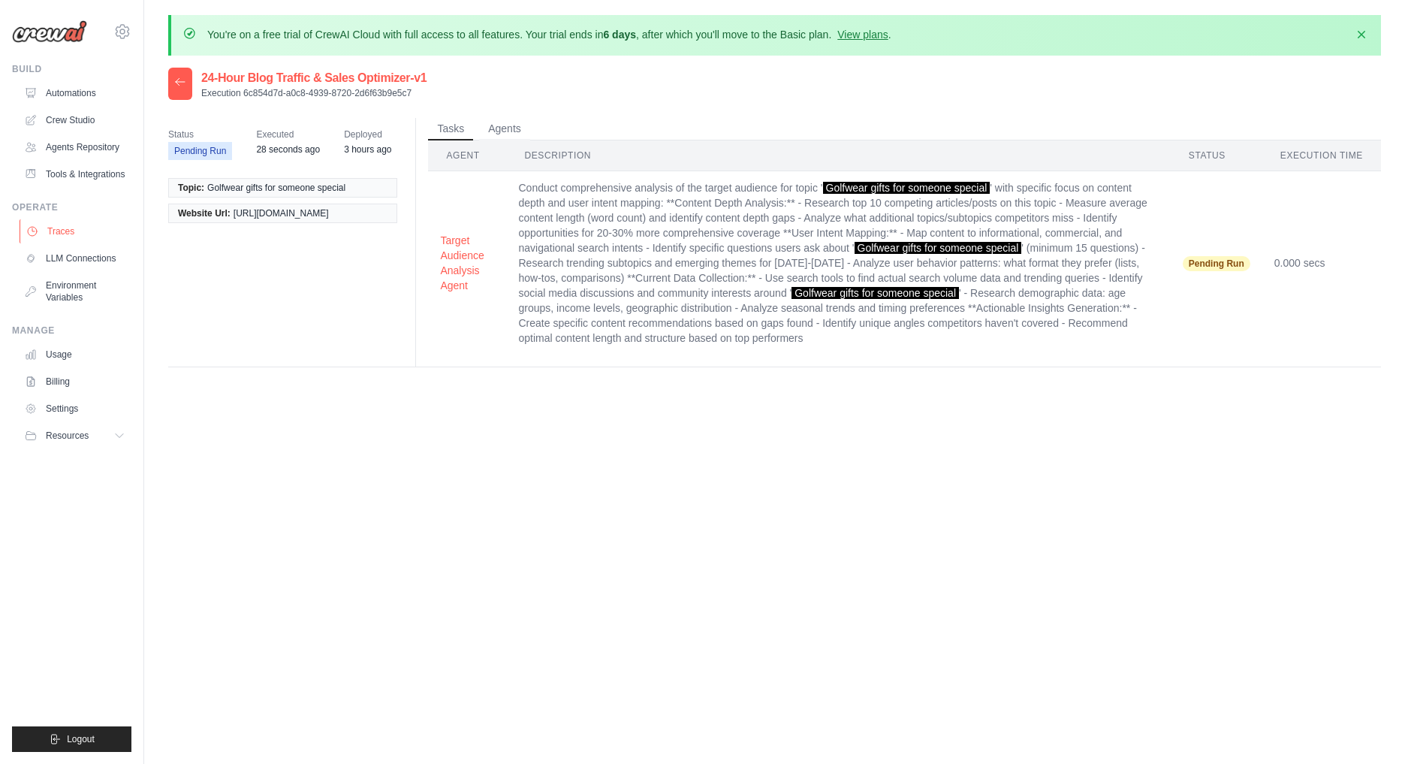
click at [44, 222] on link "Traces" at bounding box center [76, 231] width 113 height 24
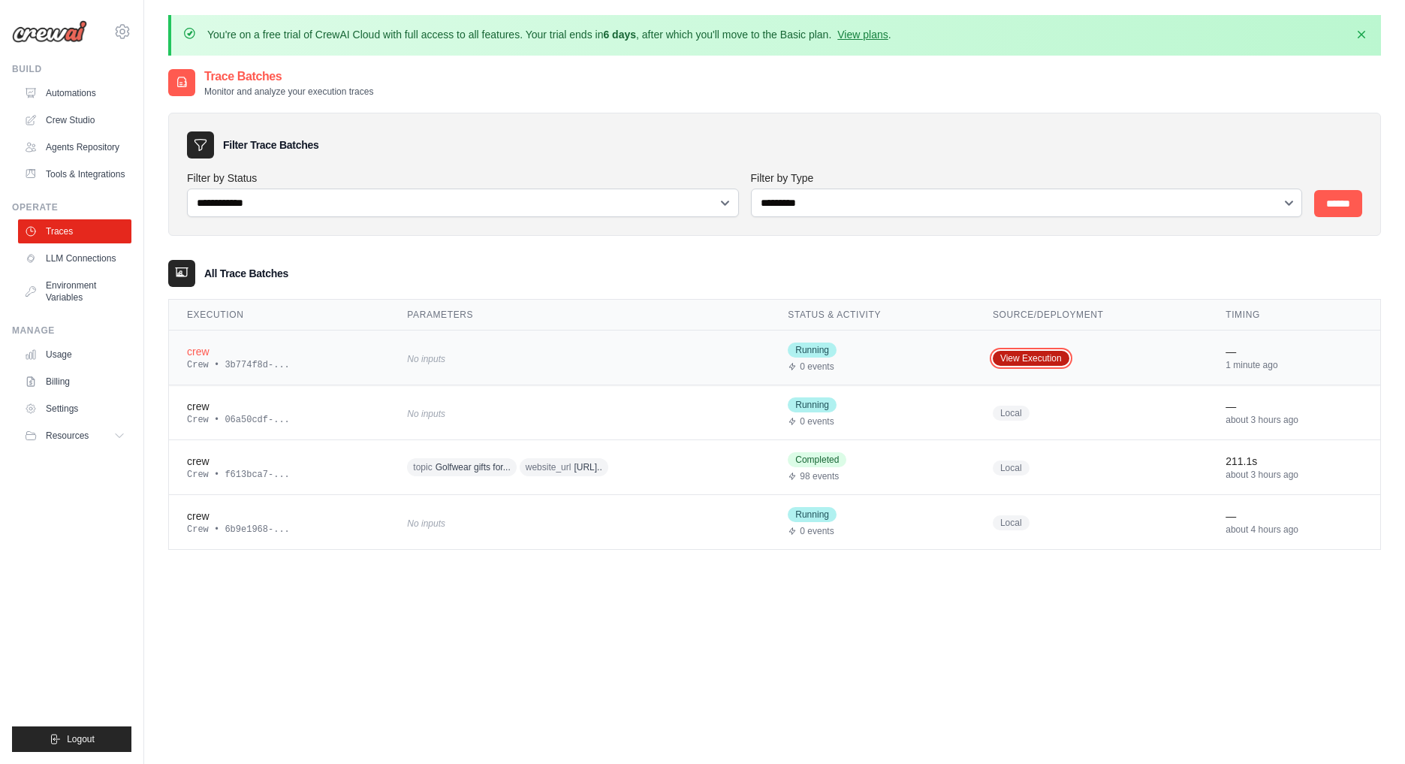
click at [1062, 354] on link "View Execution" at bounding box center [1031, 358] width 77 height 15
click at [1043, 361] on link "View Execution" at bounding box center [1031, 358] width 77 height 15
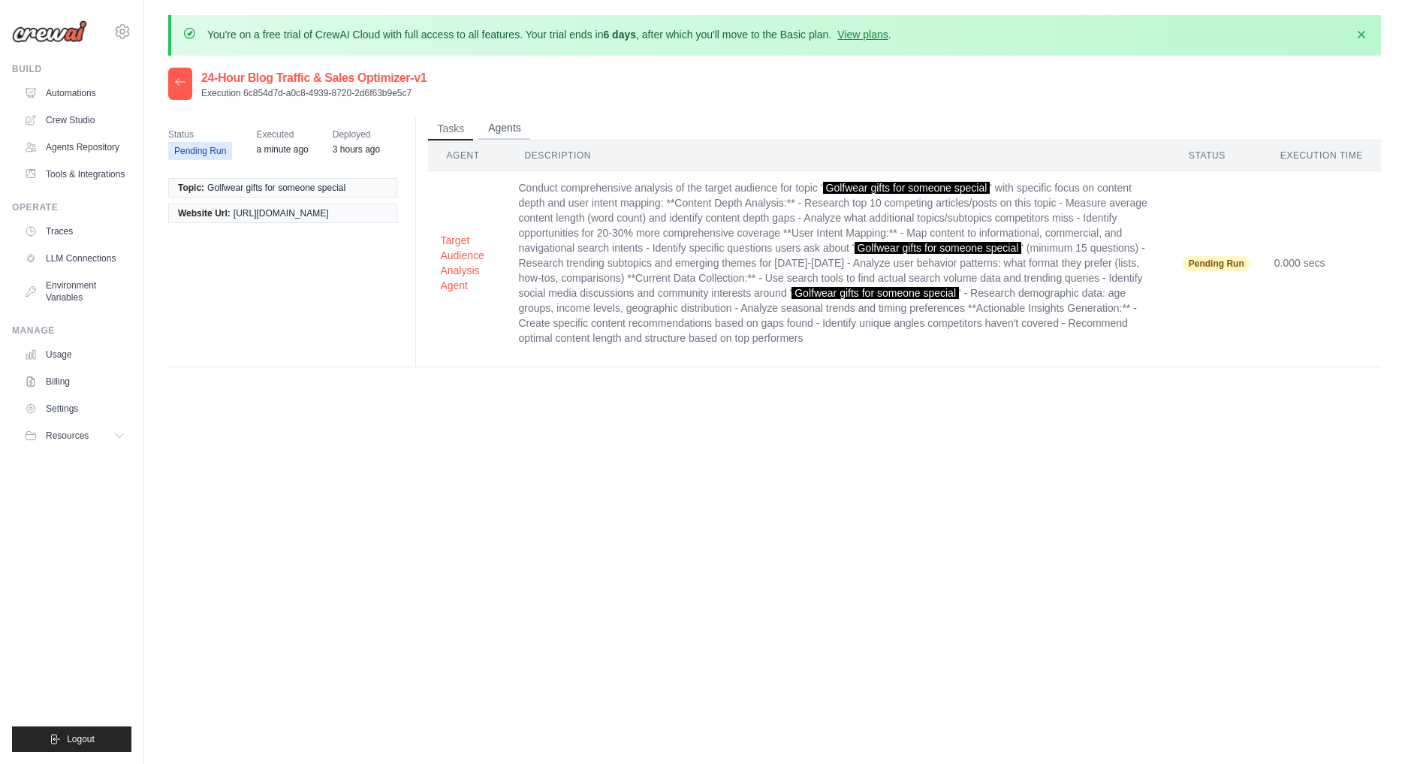
click at [499, 130] on button "Agents" at bounding box center [504, 128] width 51 height 23
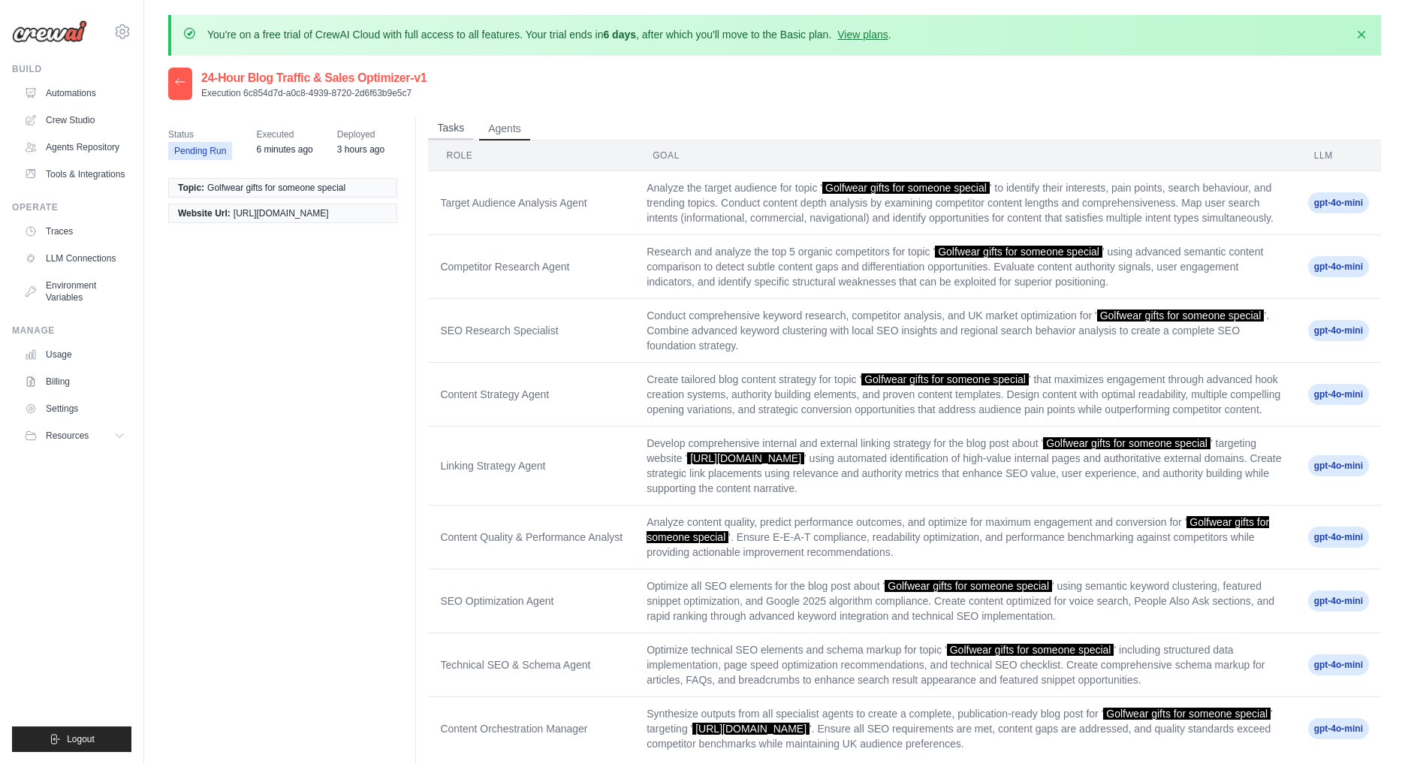
click at [451, 126] on button "Tasks" at bounding box center [450, 128] width 45 height 23
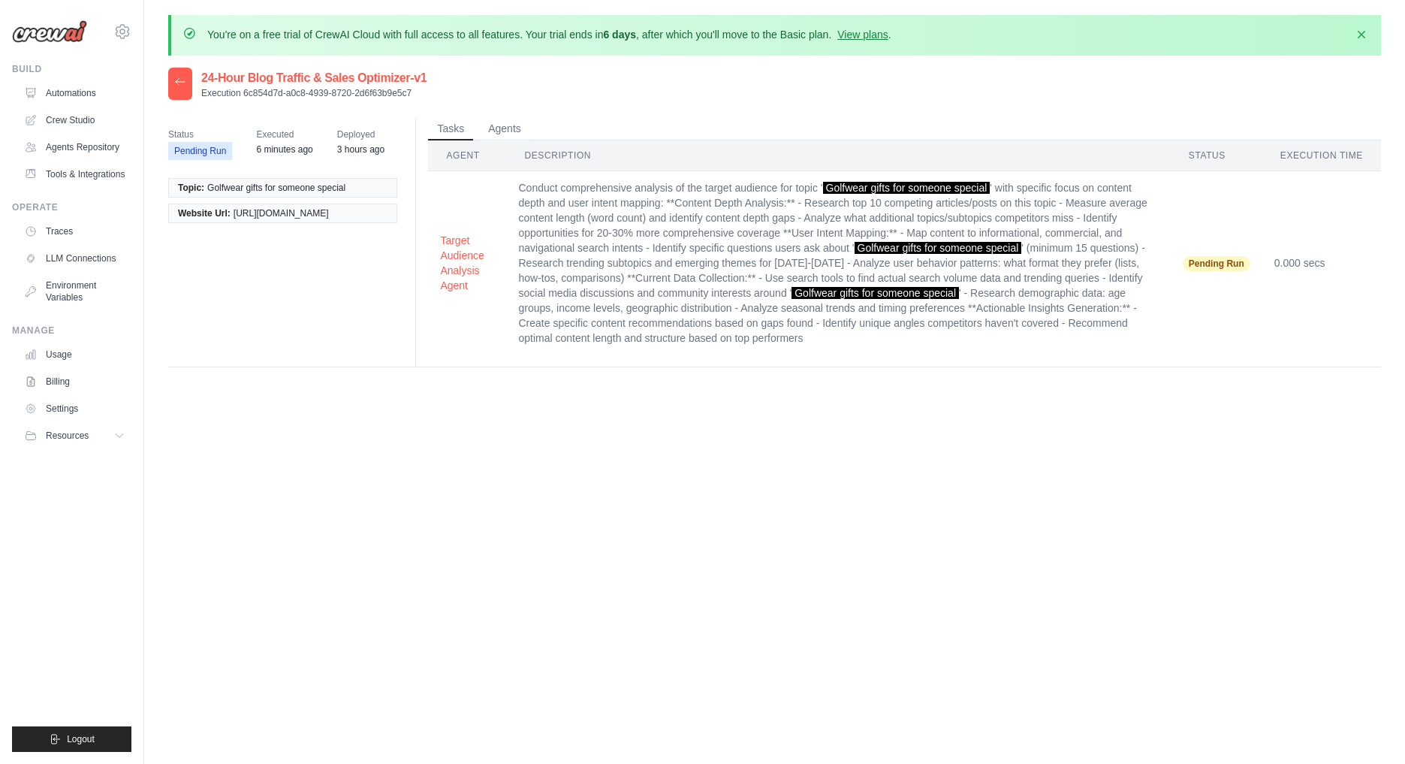
scroll to position [82, 0]
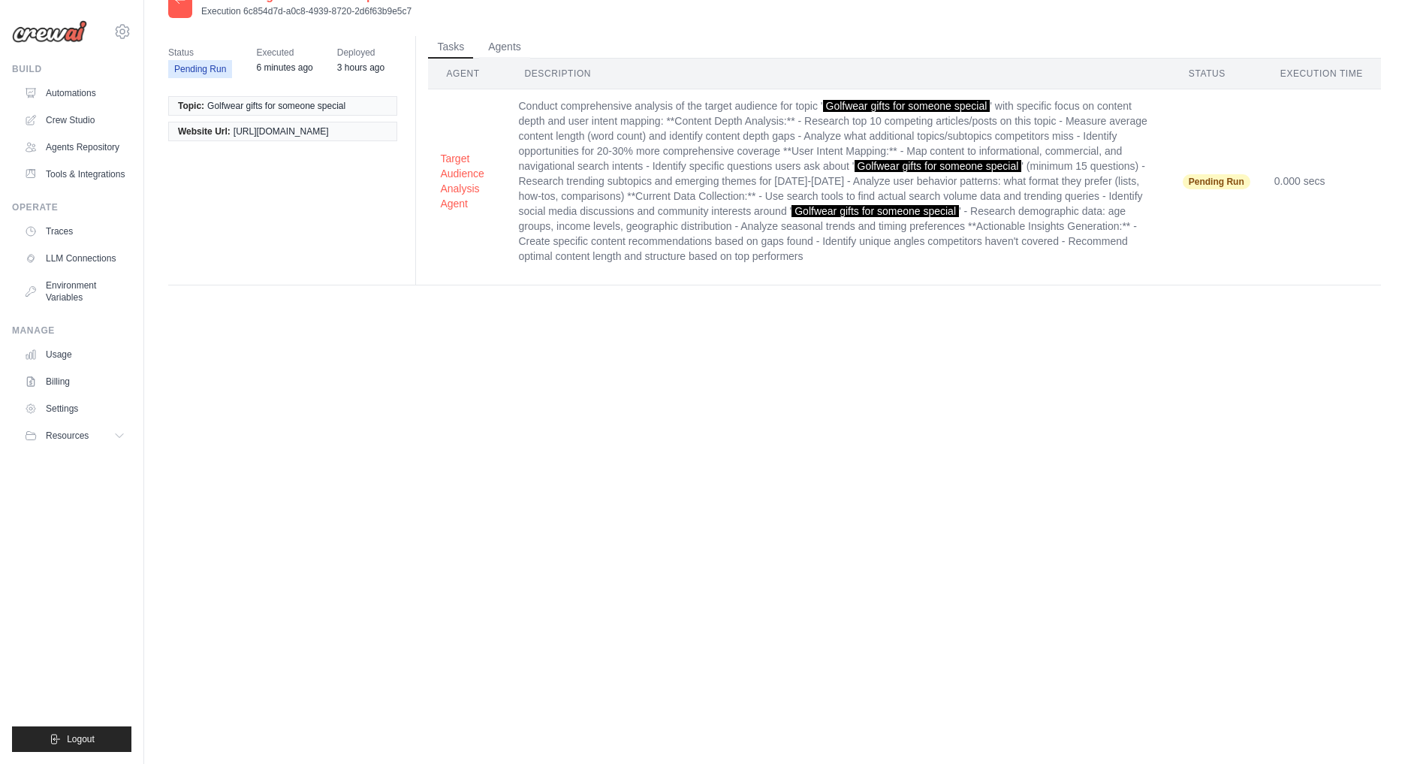
click at [190, 67] on span "Pending Run" at bounding box center [200, 69] width 64 height 18
click at [56, 225] on link "Traces" at bounding box center [76, 231] width 113 height 24
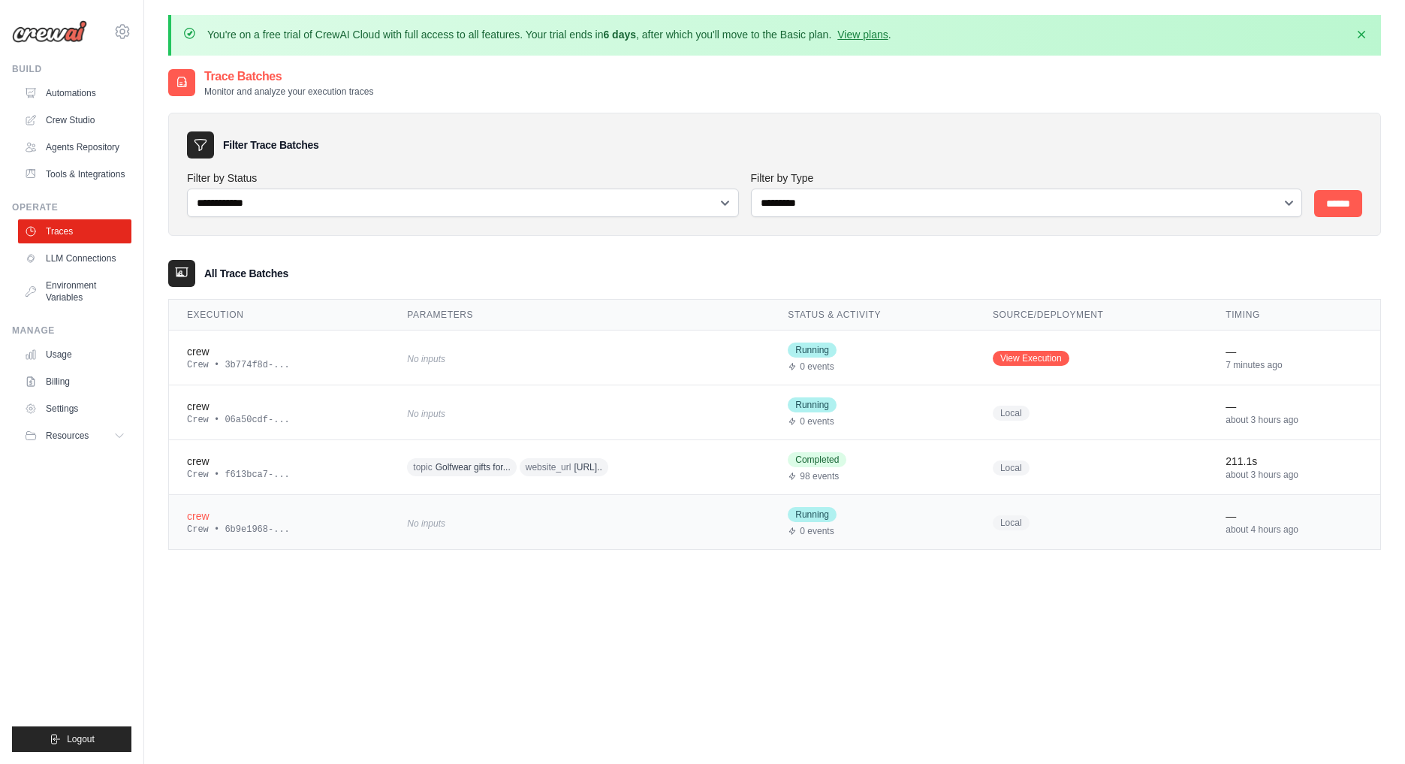
click at [770, 511] on td "No inputs" at bounding box center [579, 522] width 381 height 55
click at [735, 353] on td "No inputs" at bounding box center [579, 357] width 381 height 55
click at [1069, 356] on link "View Execution" at bounding box center [1031, 358] width 77 height 15
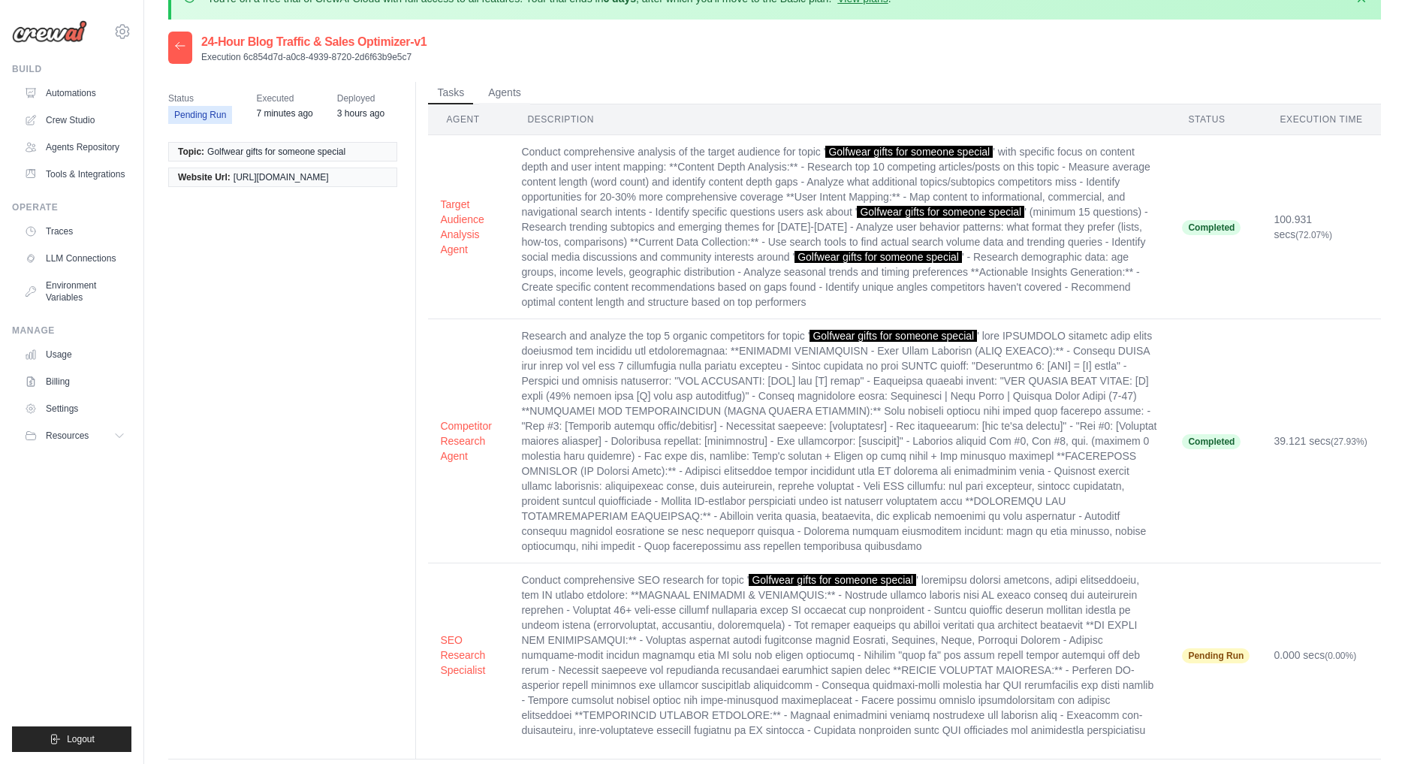
scroll to position [40, 0]
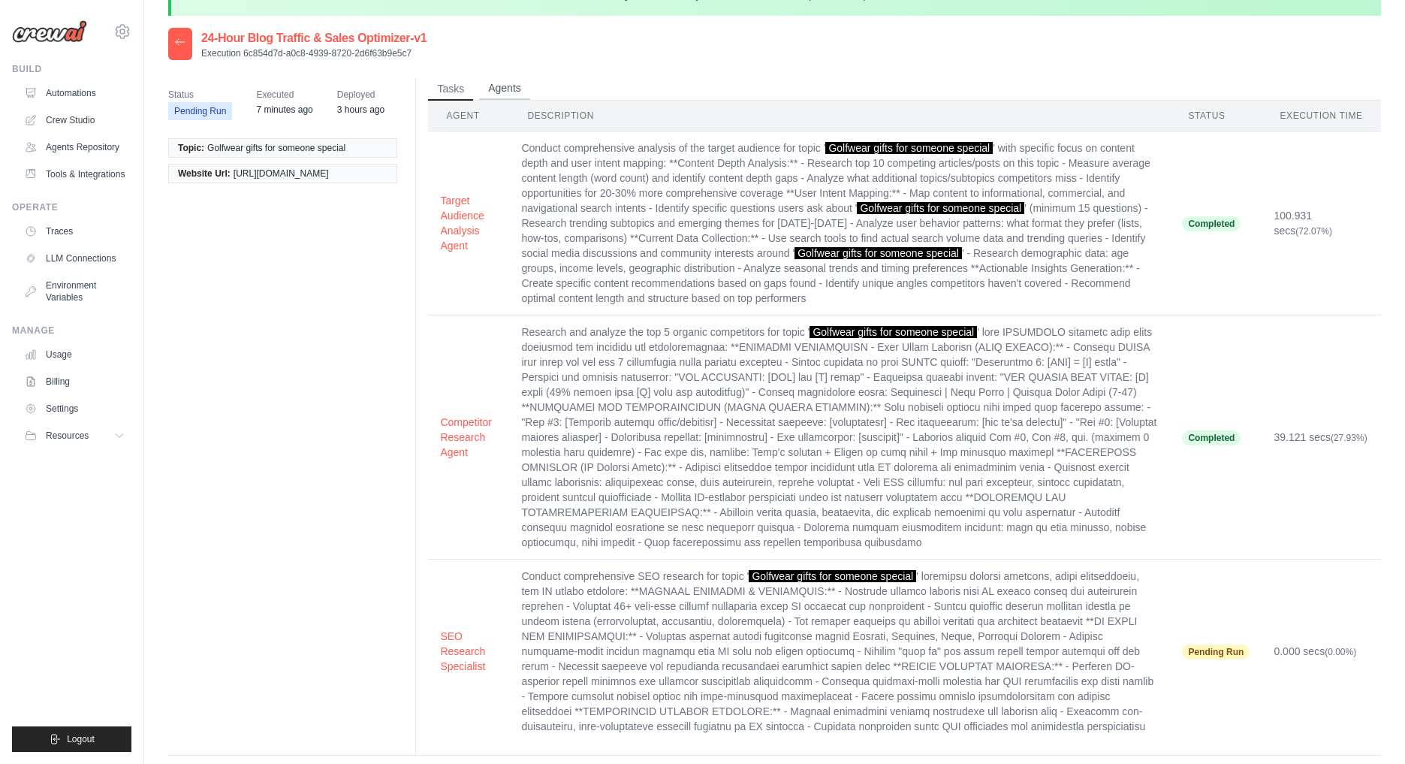
click at [517, 89] on button "Agents" at bounding box center [504, 88] width 51 height 23
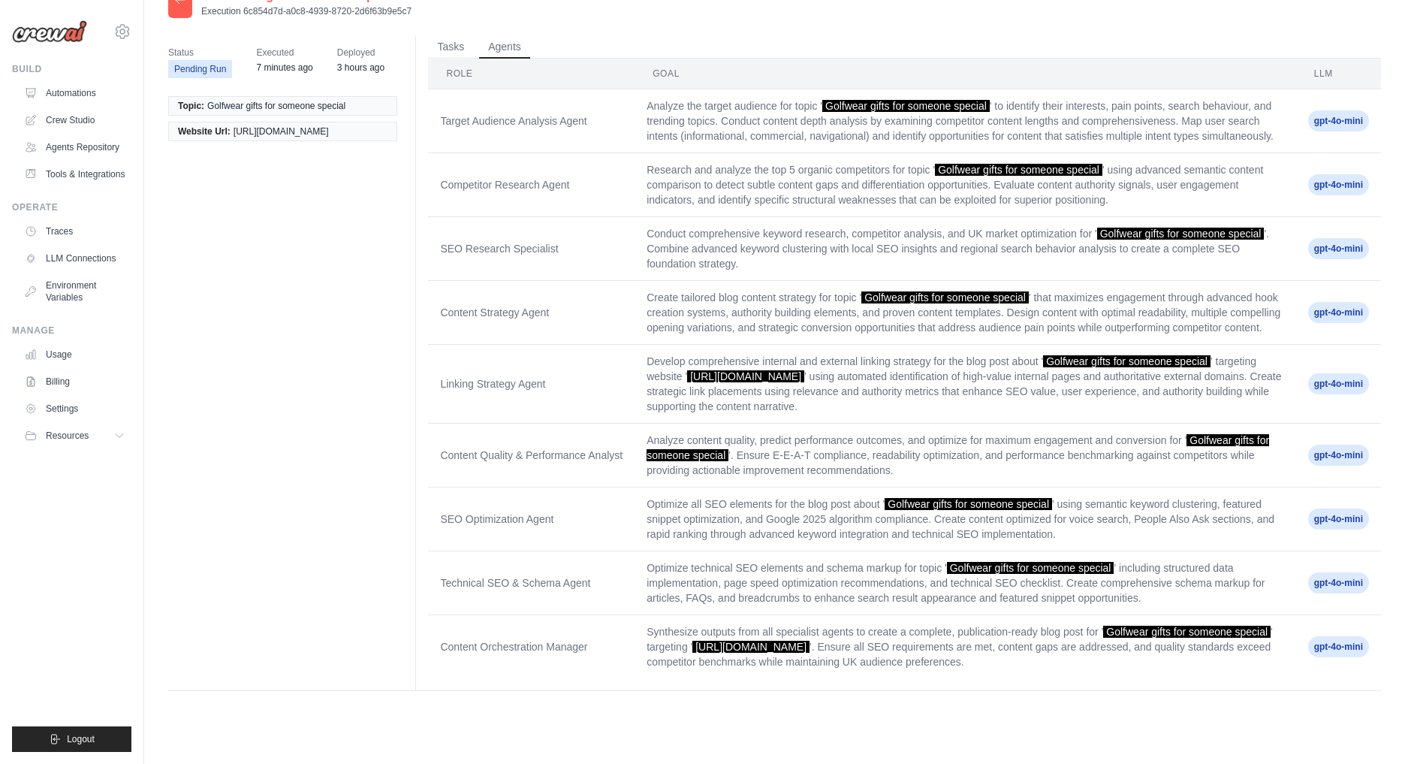
scroll to position [0, 0]
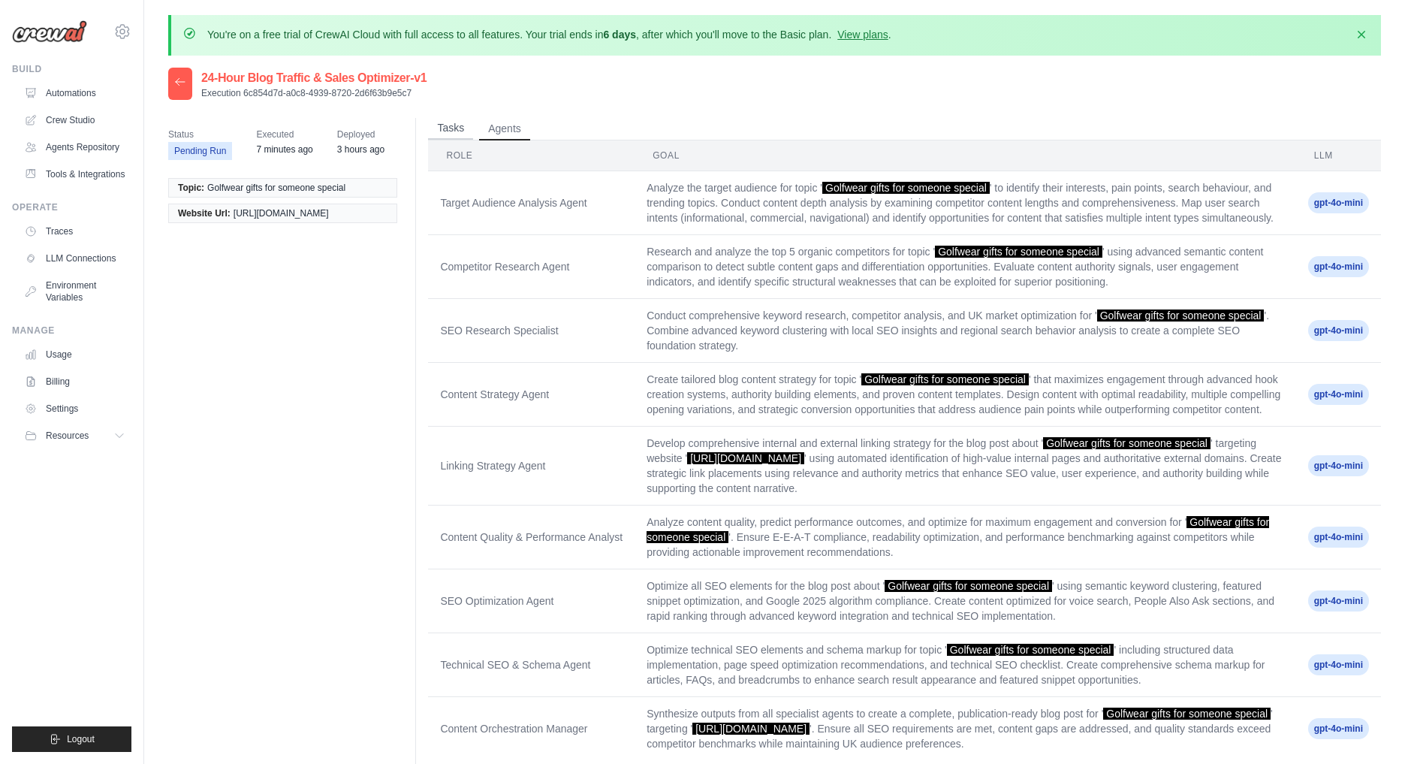
click at [452, 123] on button "Tasks" at bounding box center [450, 128] width 45 height 23
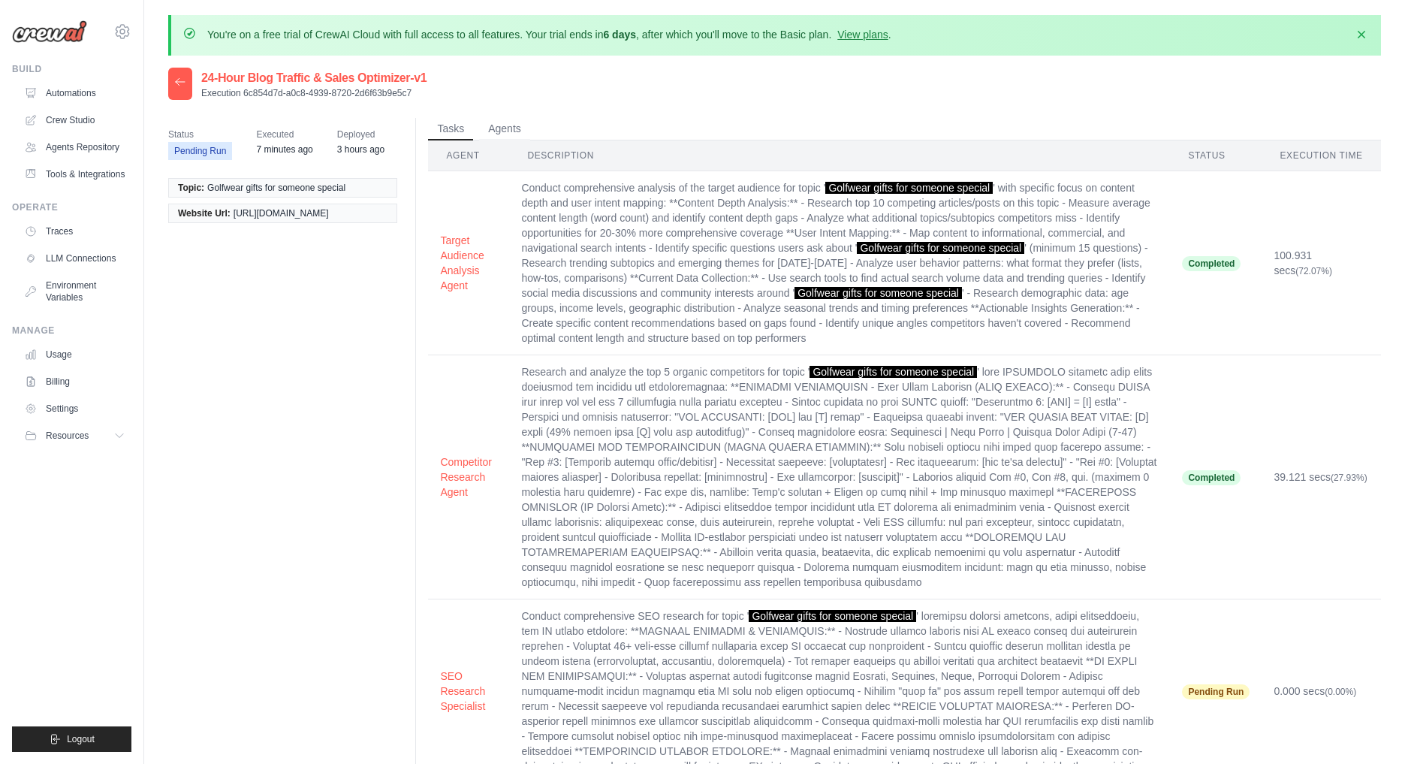
scroll to position [82, 0]
